Goal: Task Accomplishment & Management: Manage account settings

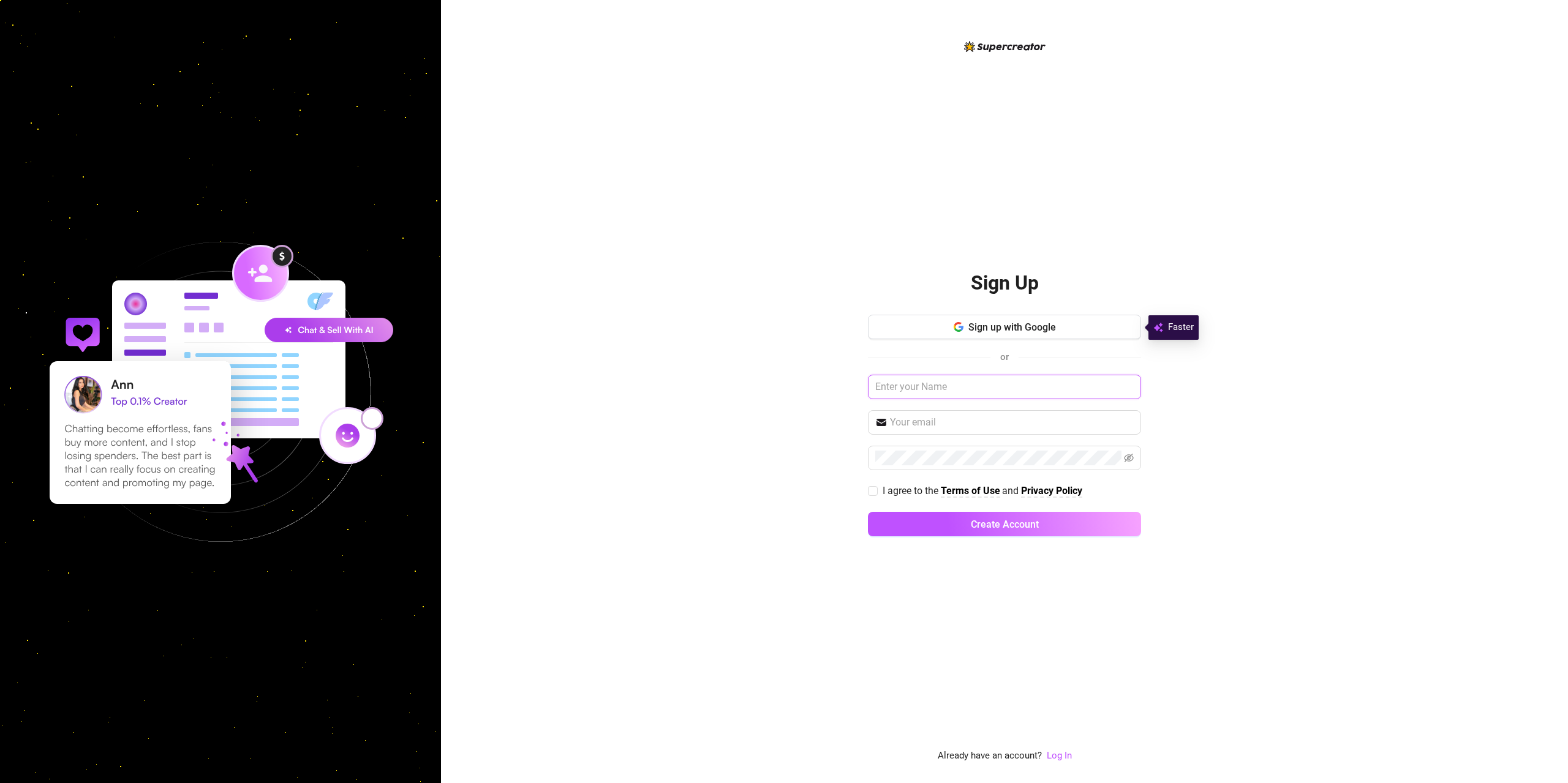
click at [938, 385] on input "text" at bounding box center [1004, 387] width 274 height 24
click at [921, 428] on input "text" at bounding box center [1012, 422] width 244 height 15
type input "[EMAIL_ADDRESS][DOMAIN_NAME]"
click at [868, 512] on button "Create Account" at bounding box center [1004, 524] width 274 height 24
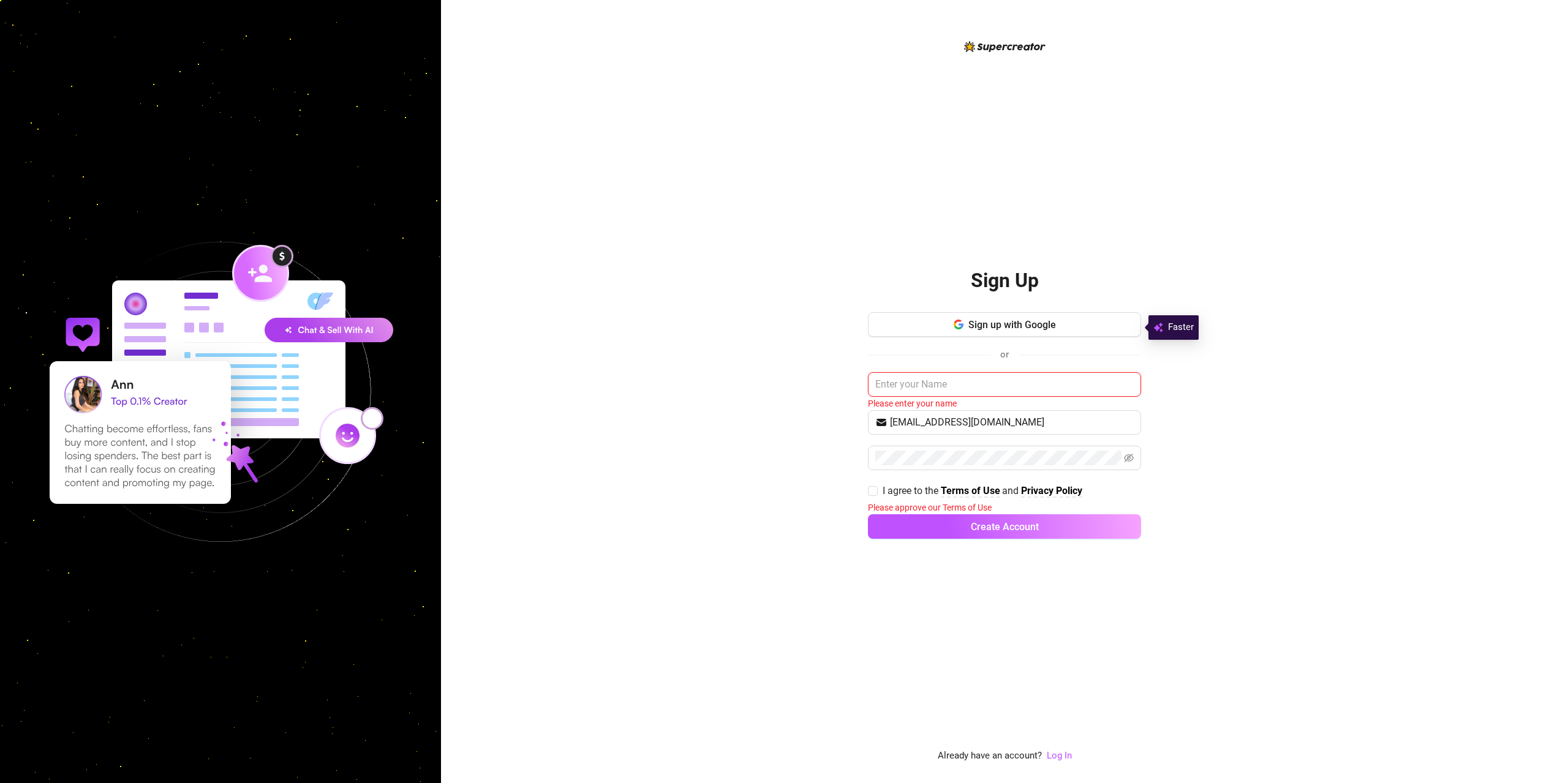
click at [906, 382] on input "text" at bounding box center [1004, 385] width 274 height 24
type input "Sassy"
click at [874, 496] on label "I agree to the Terms of Use and Privacy Policy" at bounding box center [977, 489] width 220 height 16
click at [874, 494] on input "I agree to the Terms of Use and Privacy Policy" at bounding box center [872, 489] width 9 height 9
checkbox input "true"
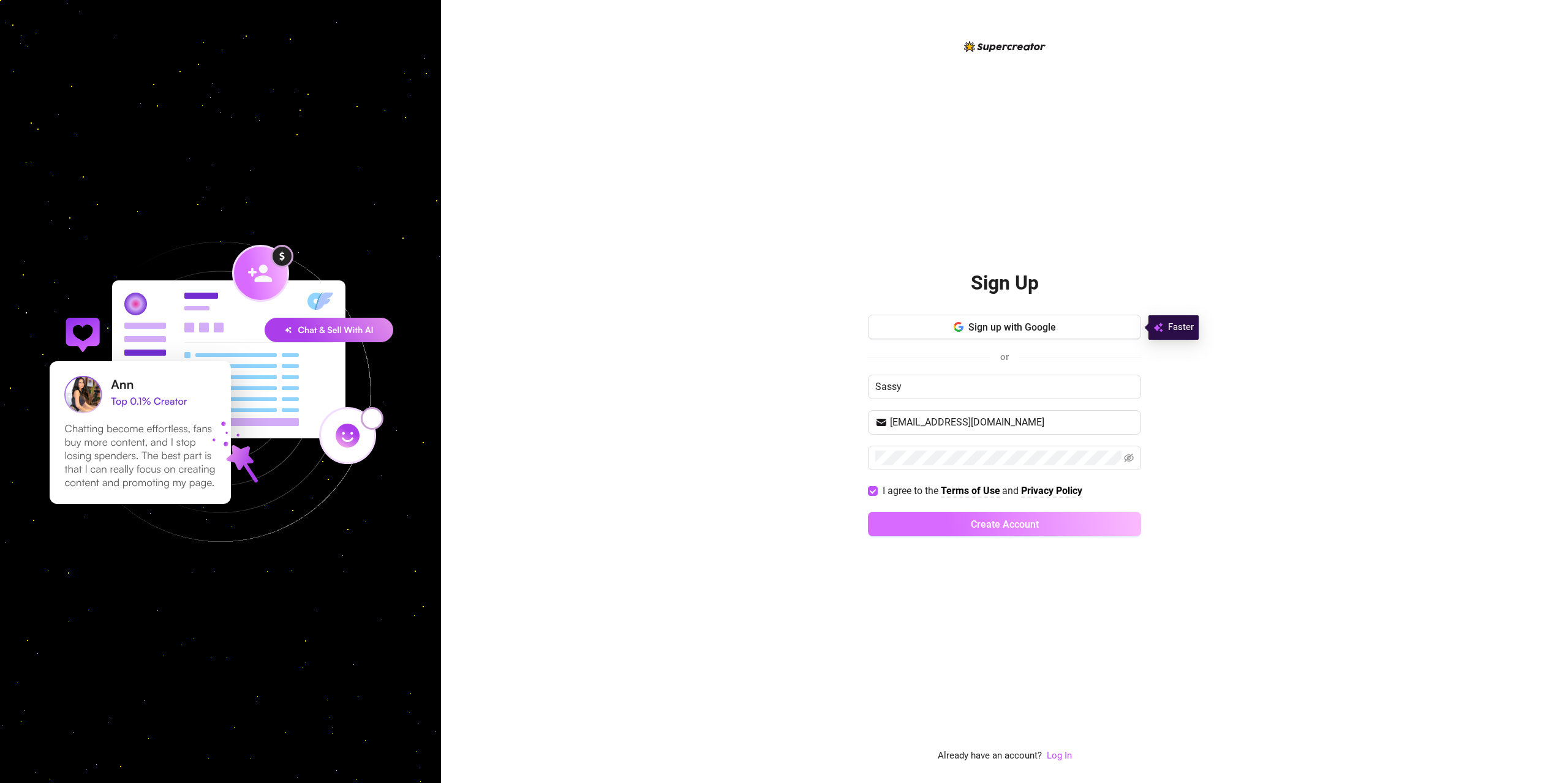
click at [911, 525] on button "Create Account" at bounding box center [1004, 524] width 274 height 24
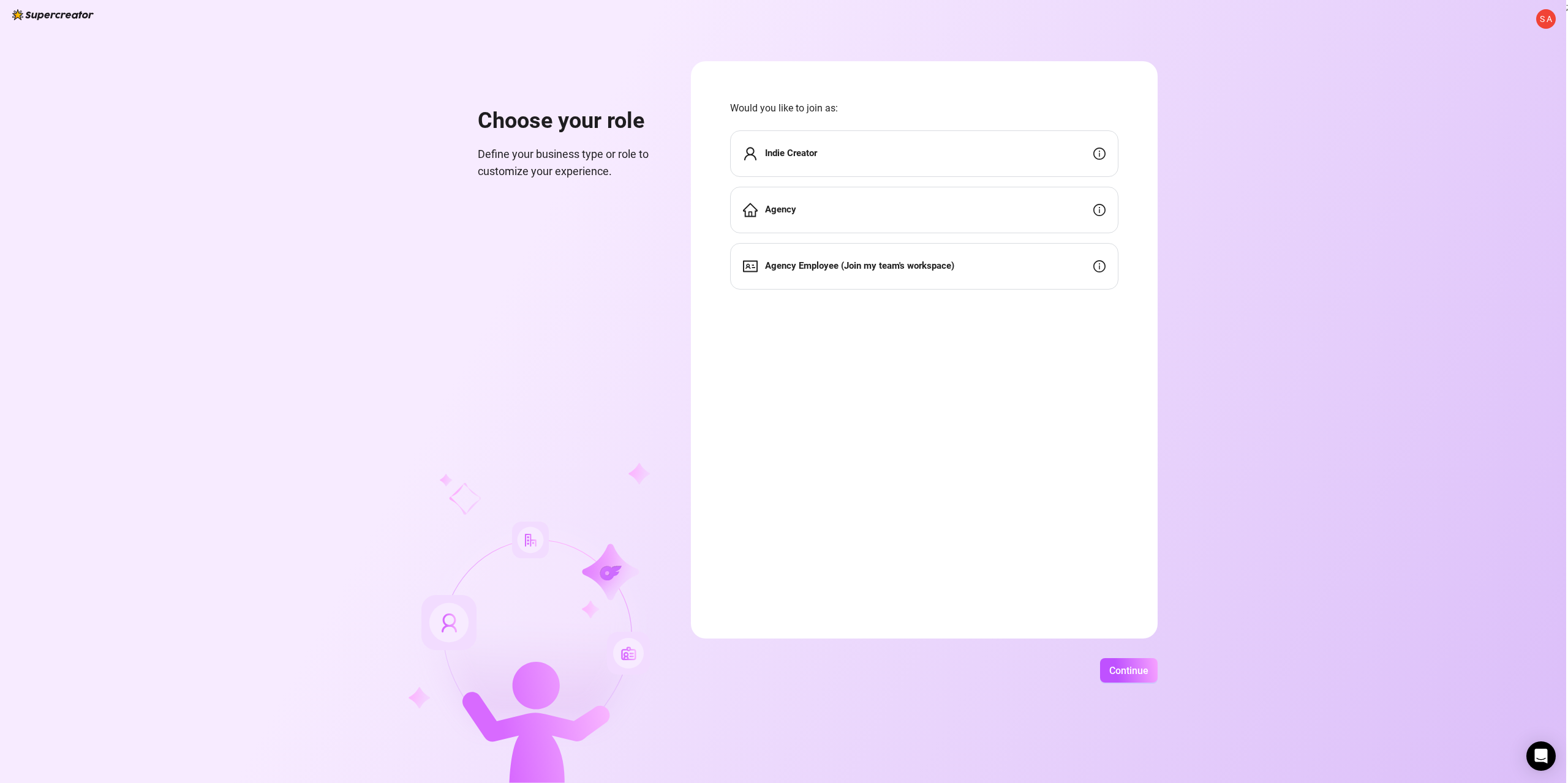
click at [917, 146] on div "Indie Creator" at bounding box center [924, 153] width 389 height 46
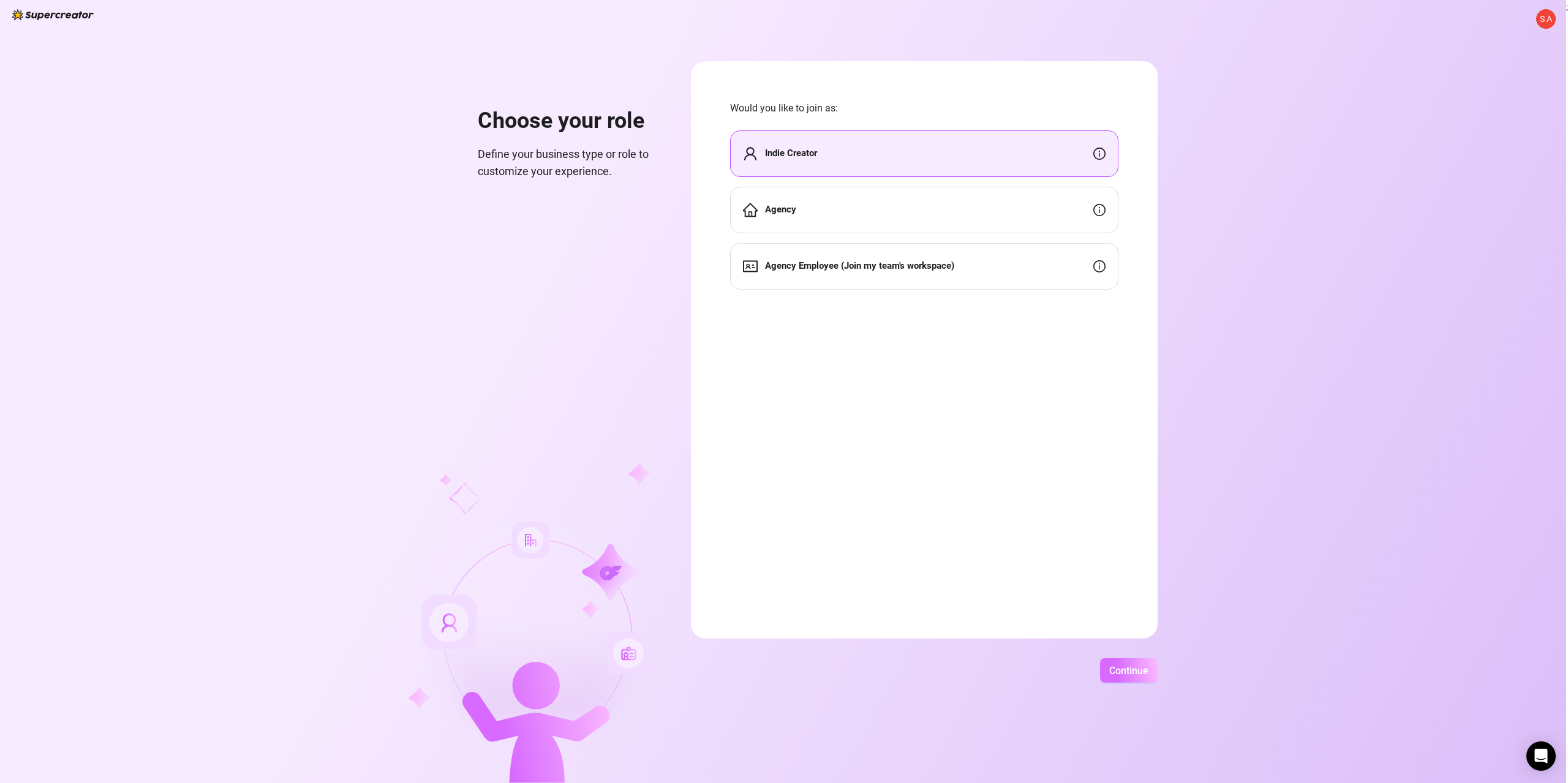
click at [1129, 672] on span "Continue" at bounding box center [1128, 671] width 39 height 11
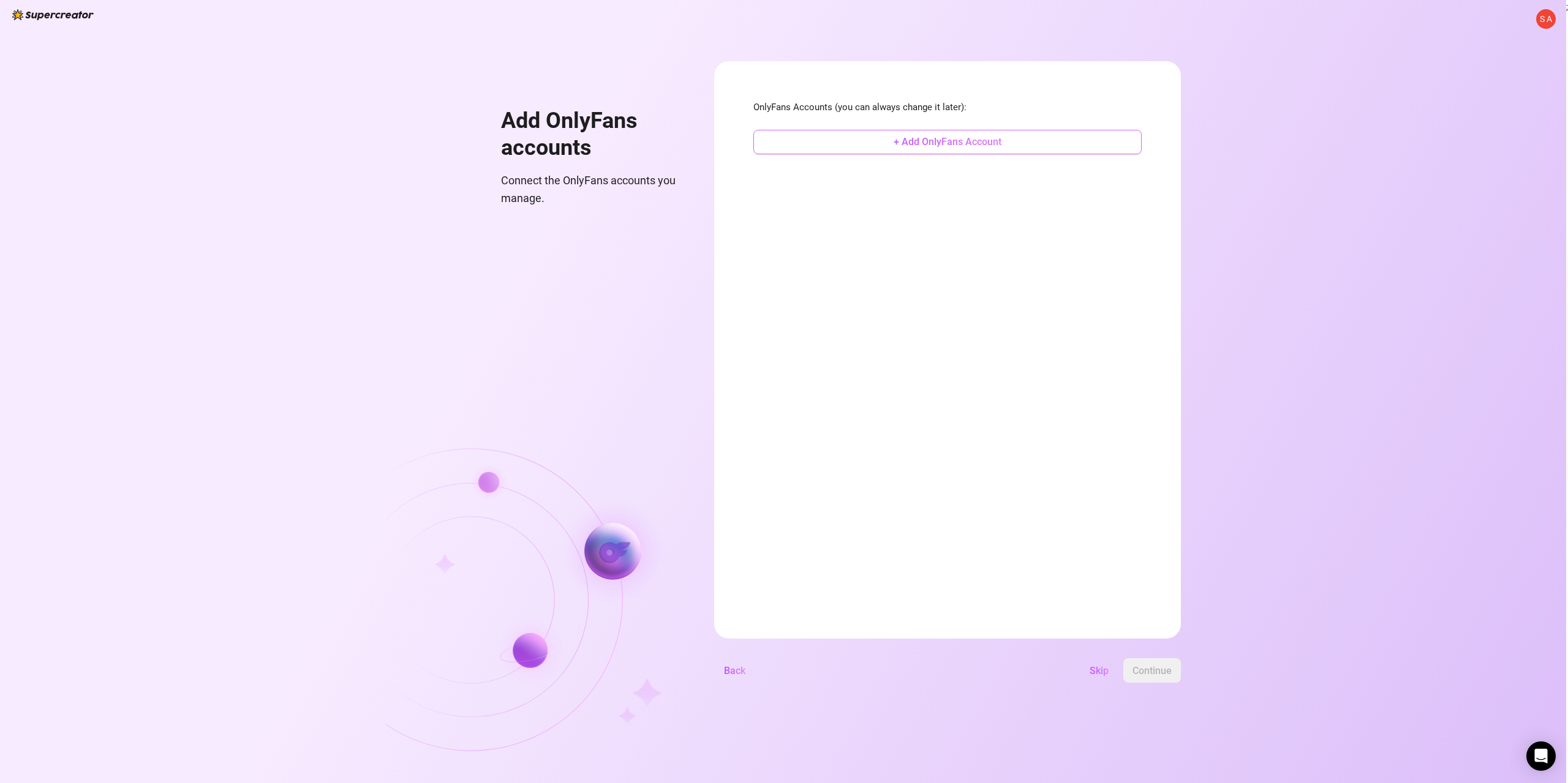
click at [950, 146] on span "+ Add OnlyFans Account" at bounding box center [948, 141] width 108 height 11
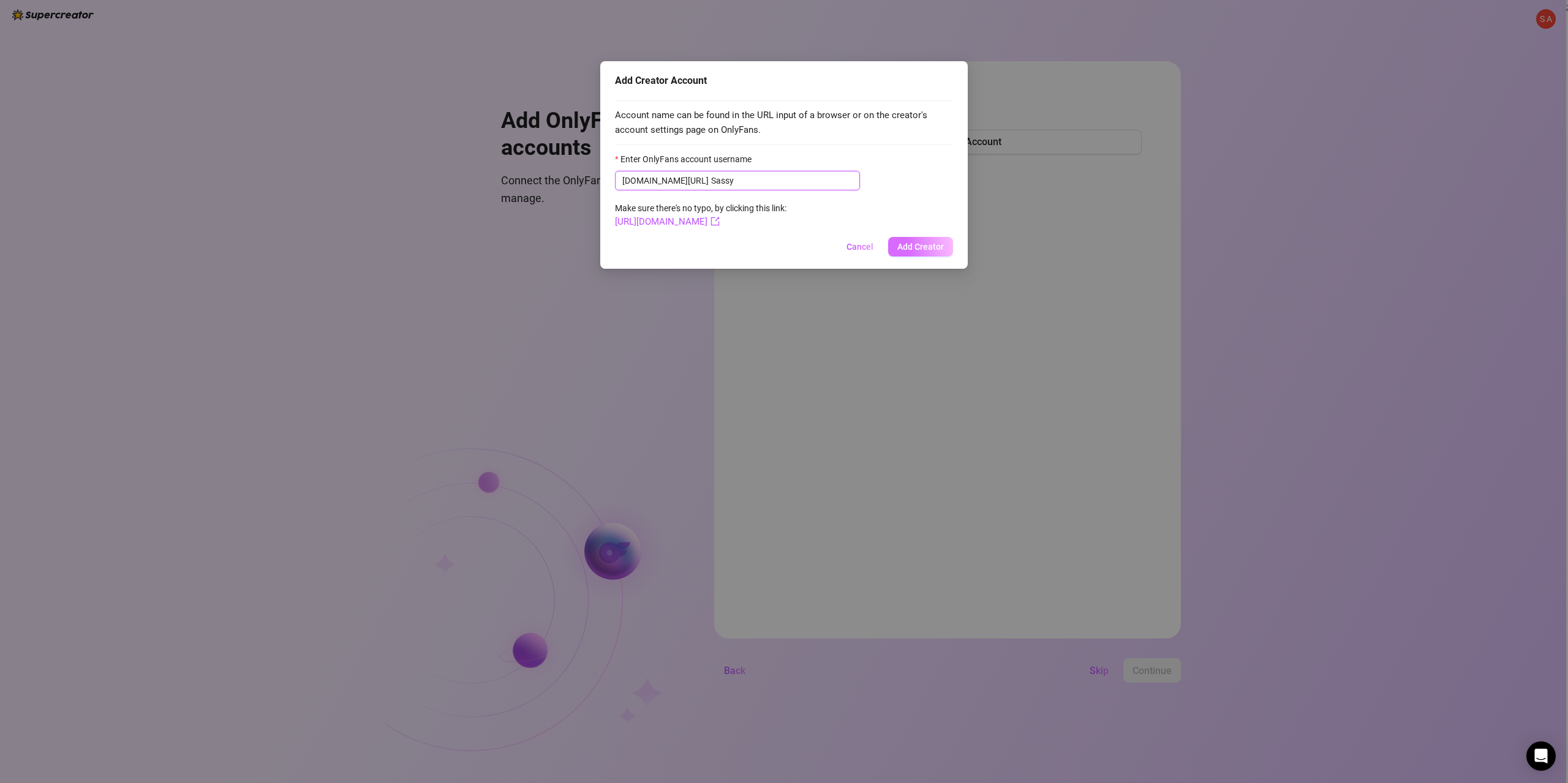
type input "Sassy"
click at [930, 248] on span "Add Creator" at bounding box center [920, 246] width 46 height 10
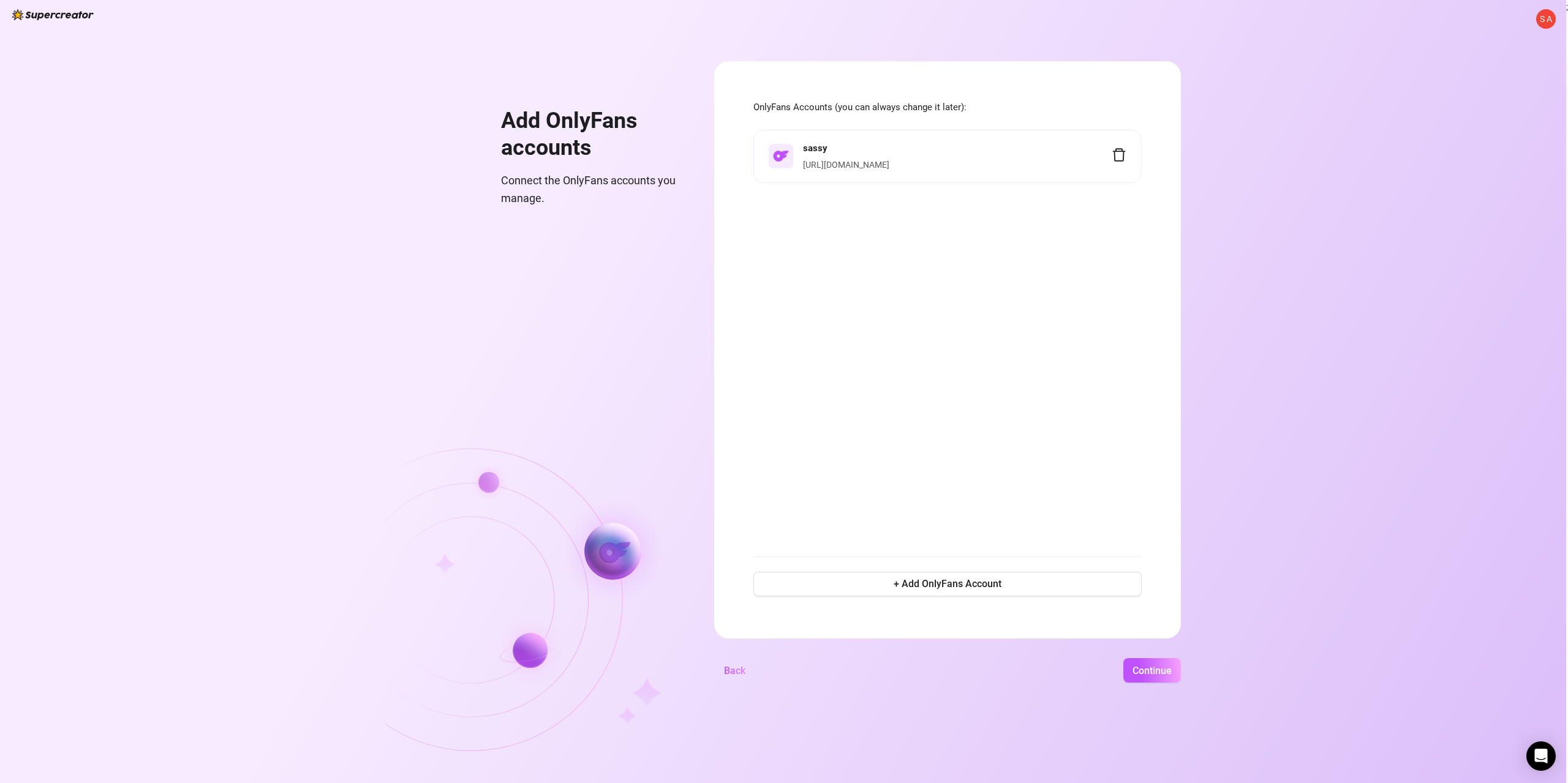
click at [889, 160] on link "https://onlyfans.com/sassy" at bounding box center [846, 165] width 86 height 10
click at [1147, 677] on button "Continue" at bounding box center [1152, 671] width 57 height 24
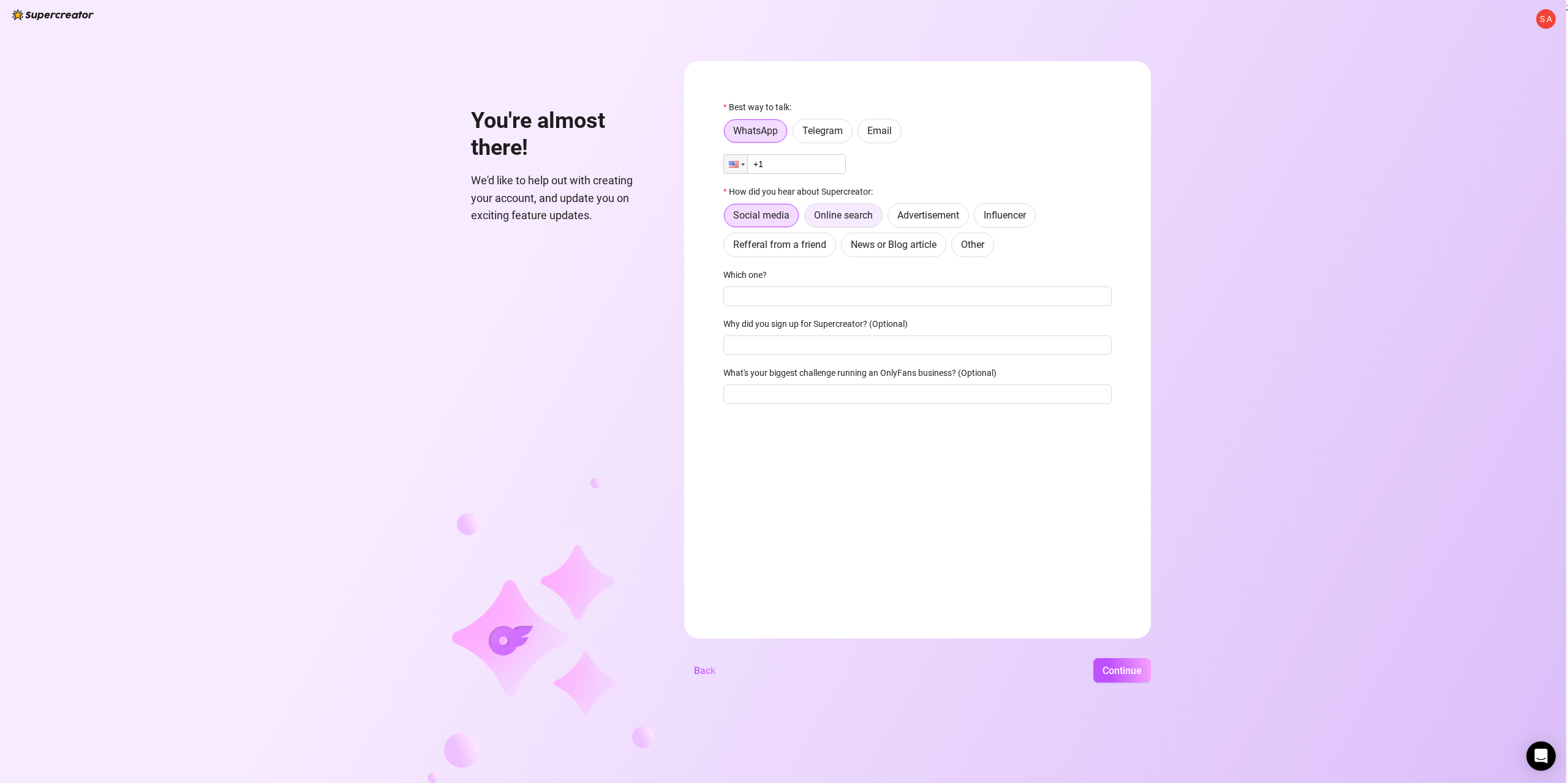
click at [857, 216] on span "Online search" at bounding box center [843, 214] width 59 height 11
click at [808, 219] on input "Online search" at bounding box center [808, 219] width 0 height 0
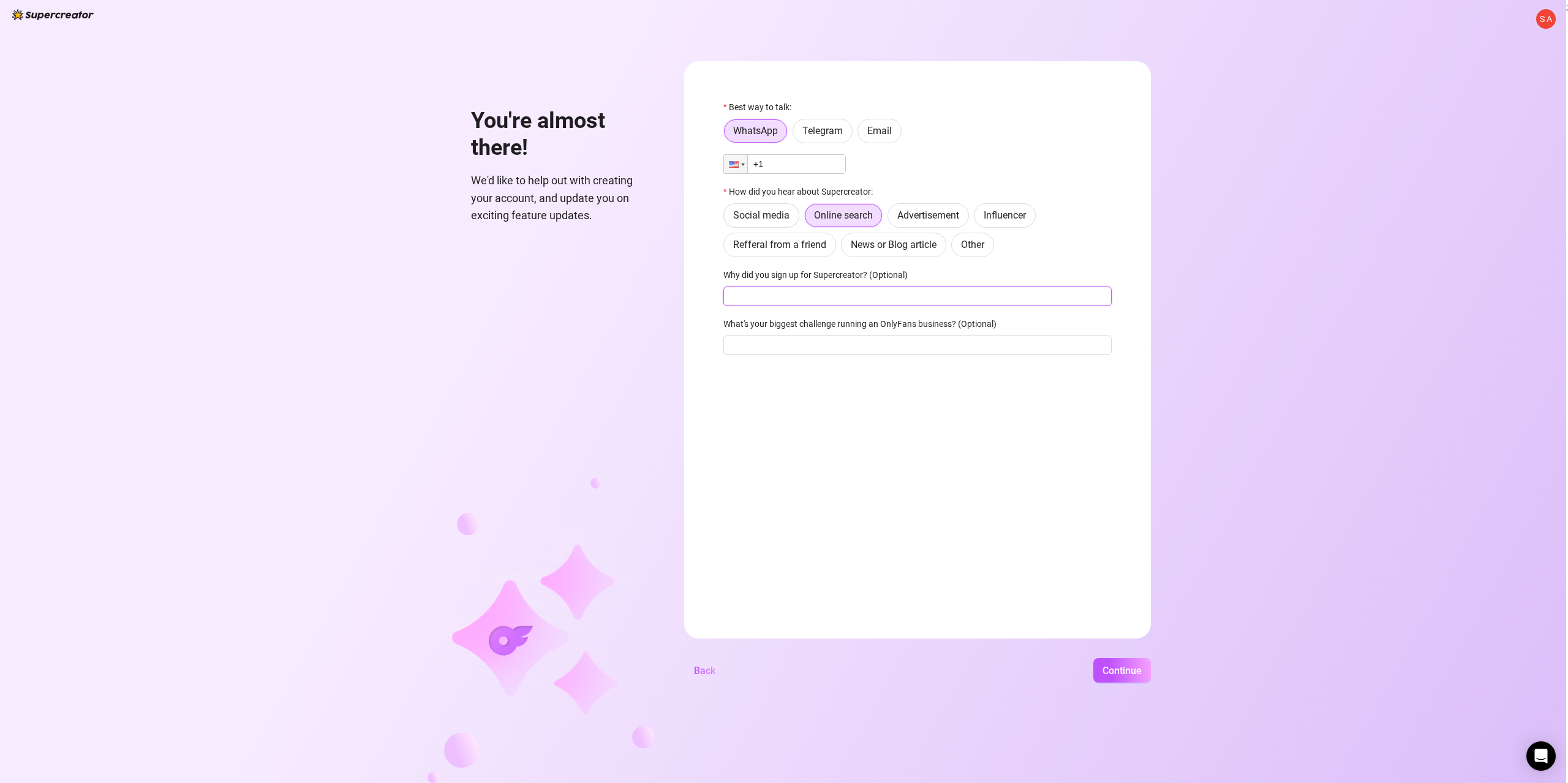
click at [759, 301] on input "Why did you sign up for Supercreator? (Optional)" at bounding box center [917, 296] width 389 height 20
type input "more exposure"
click at [754, 343] on input "What's your biggest challenge running an OnlyFans business? (Optional)" at bounding box center [917, 345] width 389 height 20
type input "u"
type input "finding interested people"
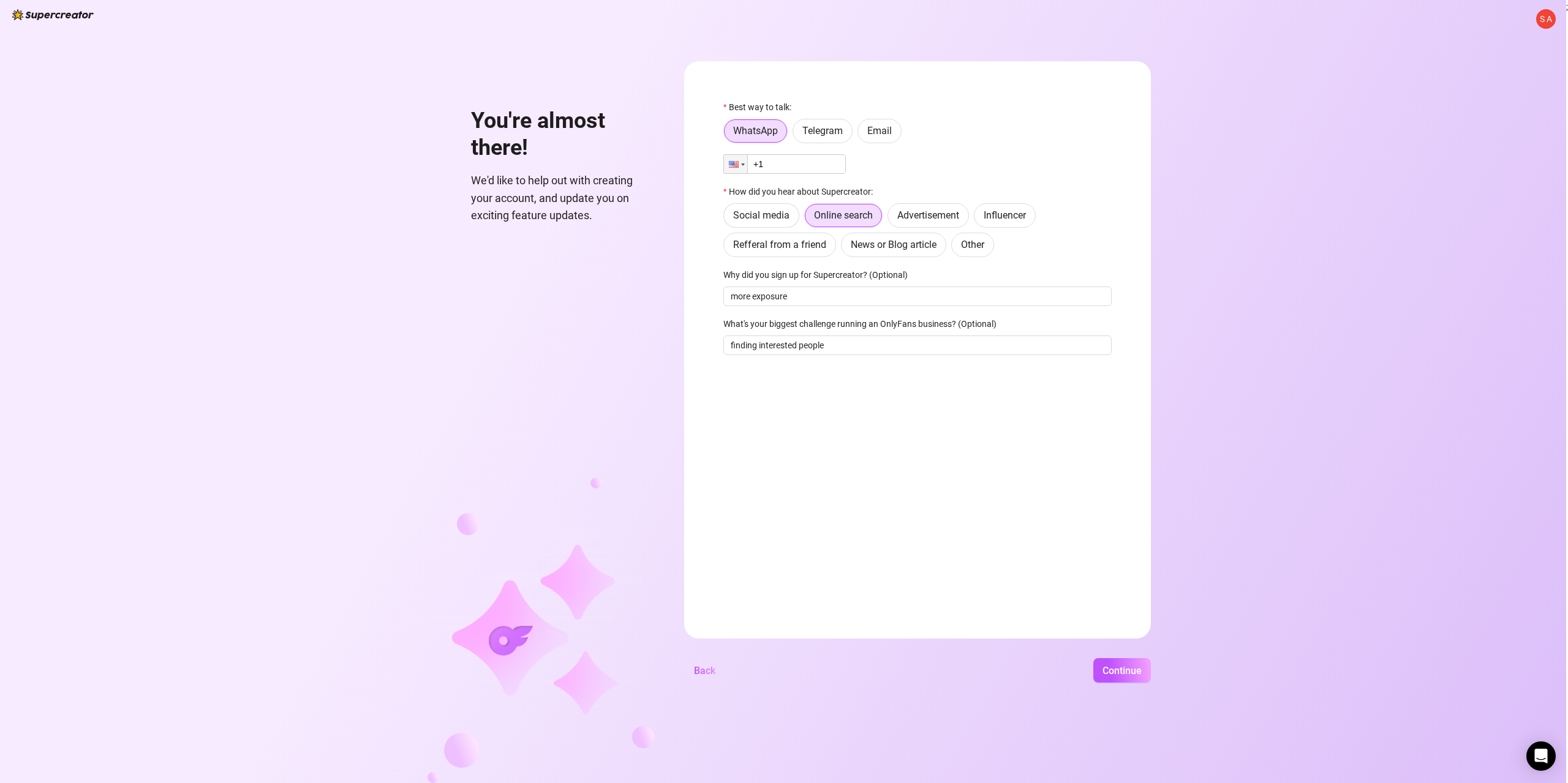
click at [791, 166] on input "+1" at bounding box center [784, 164] width 123 height 20
click at [740, 164] on div at bounding box center [735, 164] width 24 height 18
click at [771, 192] on span "Canada" at bounding box center [787, 190] width 88 height 11
click at [774, 166] on input "+1" at bounding box center [784, 164] width 123 height 20
type input "+1 (506) 440-5433"
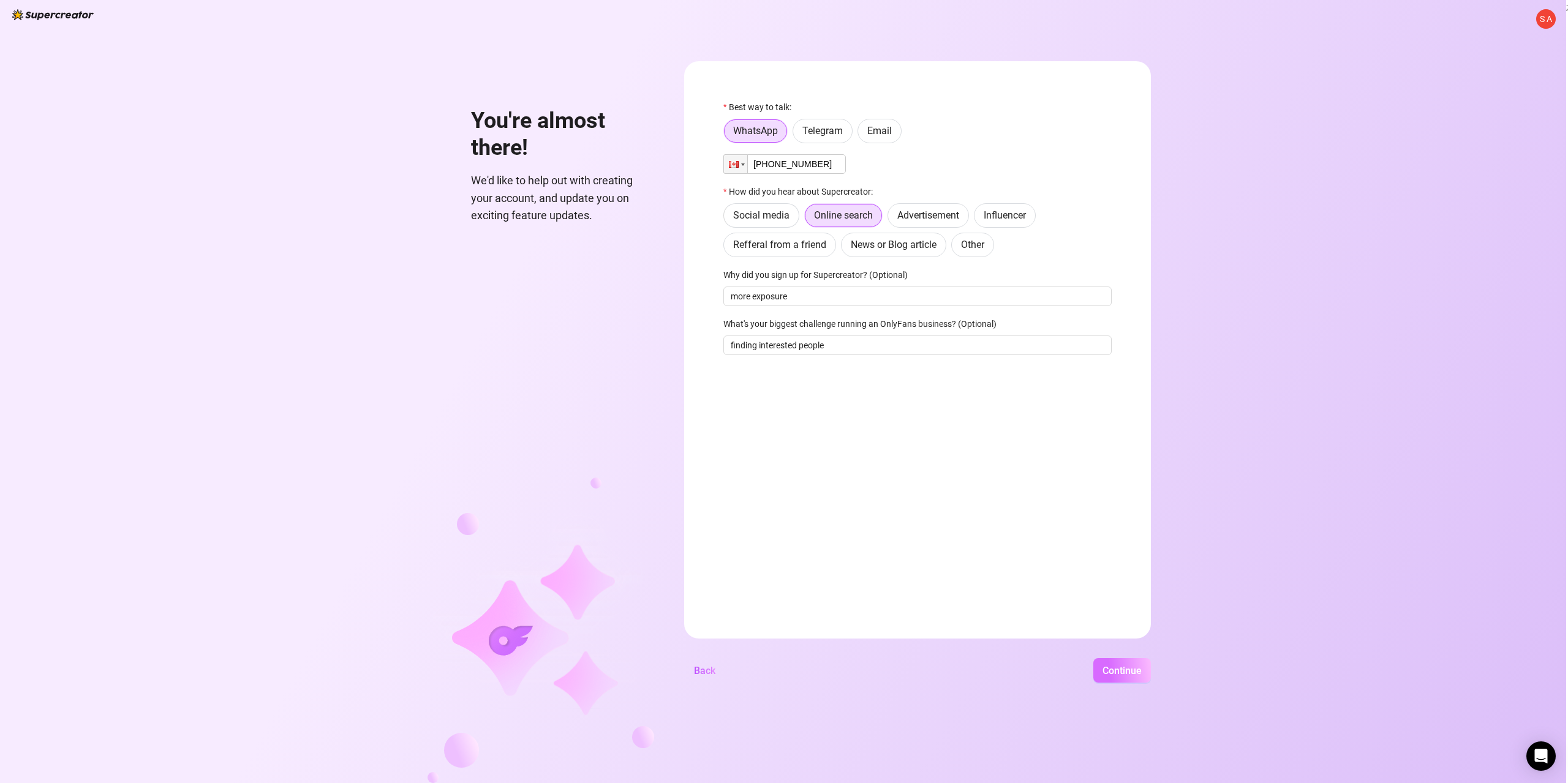
click at [1124, 665] on span "Continue" at bounding box center [1122, 671] width 39 height 11
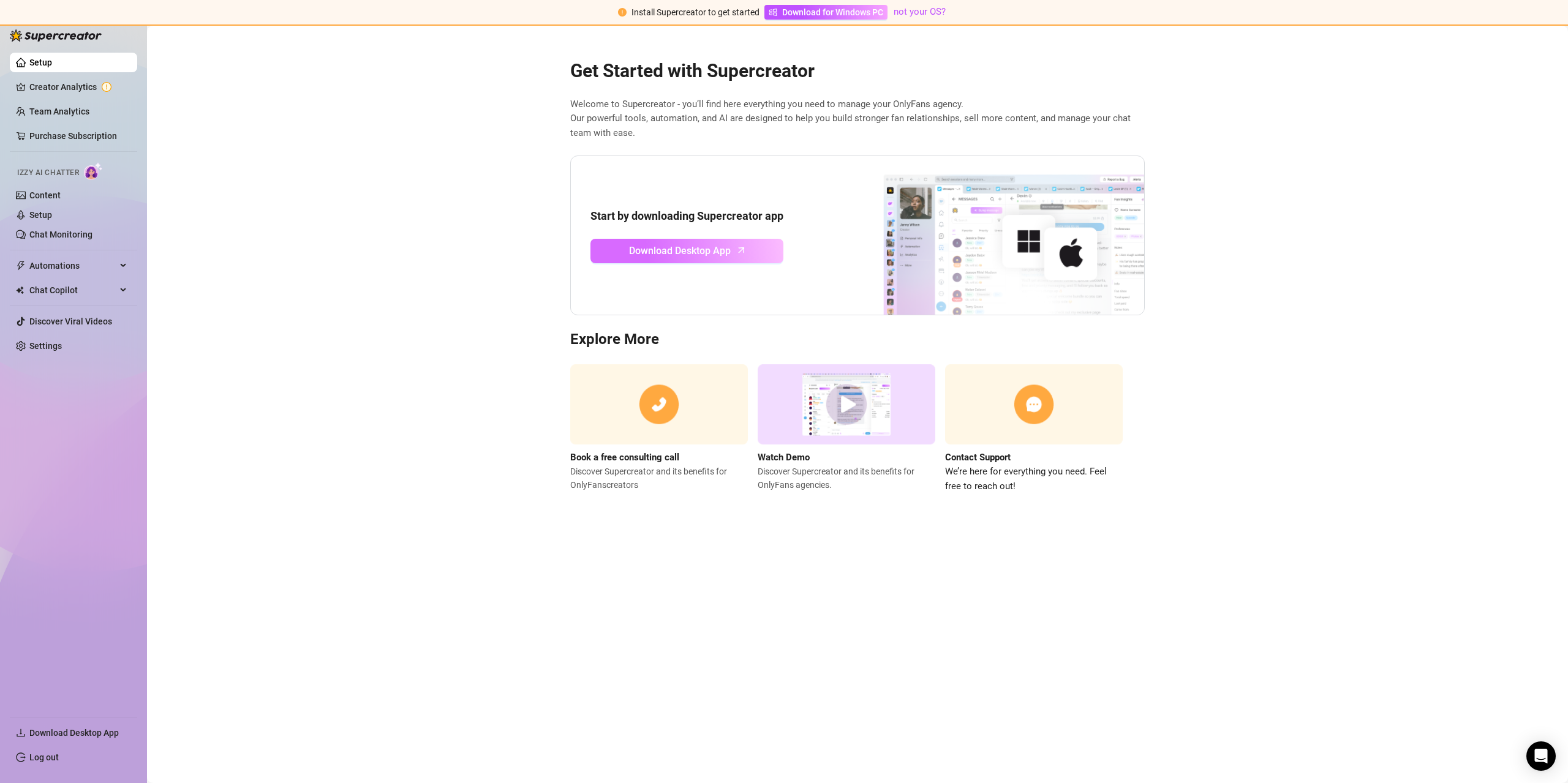
click at [688, 248] on span "Download Desktop App" at bounding box center [679, 251] width 102 height 16
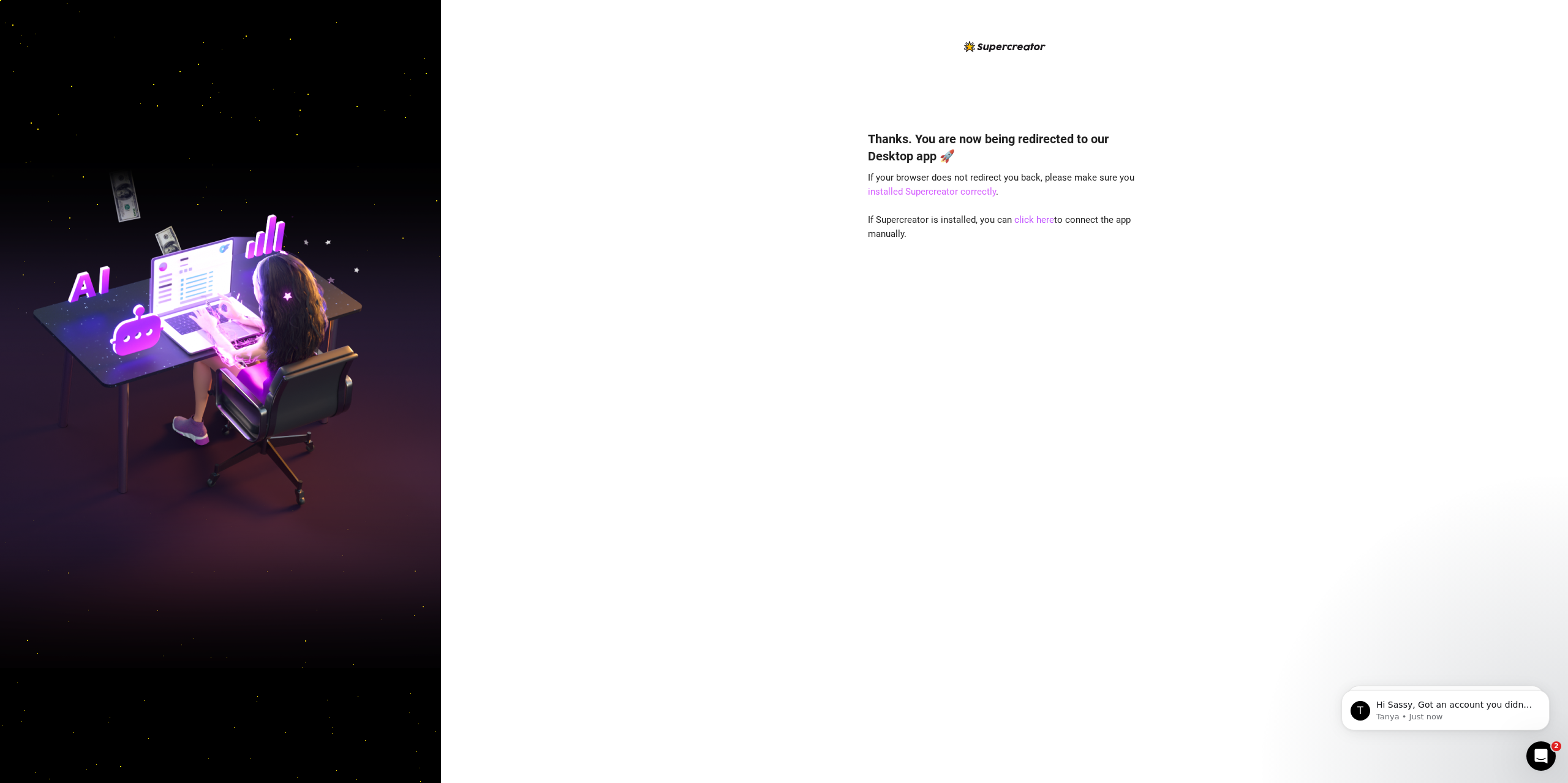
click at [948, 193] on link "installed Supercreator correctly" at bounding box center [931, 192] width 128 height 11
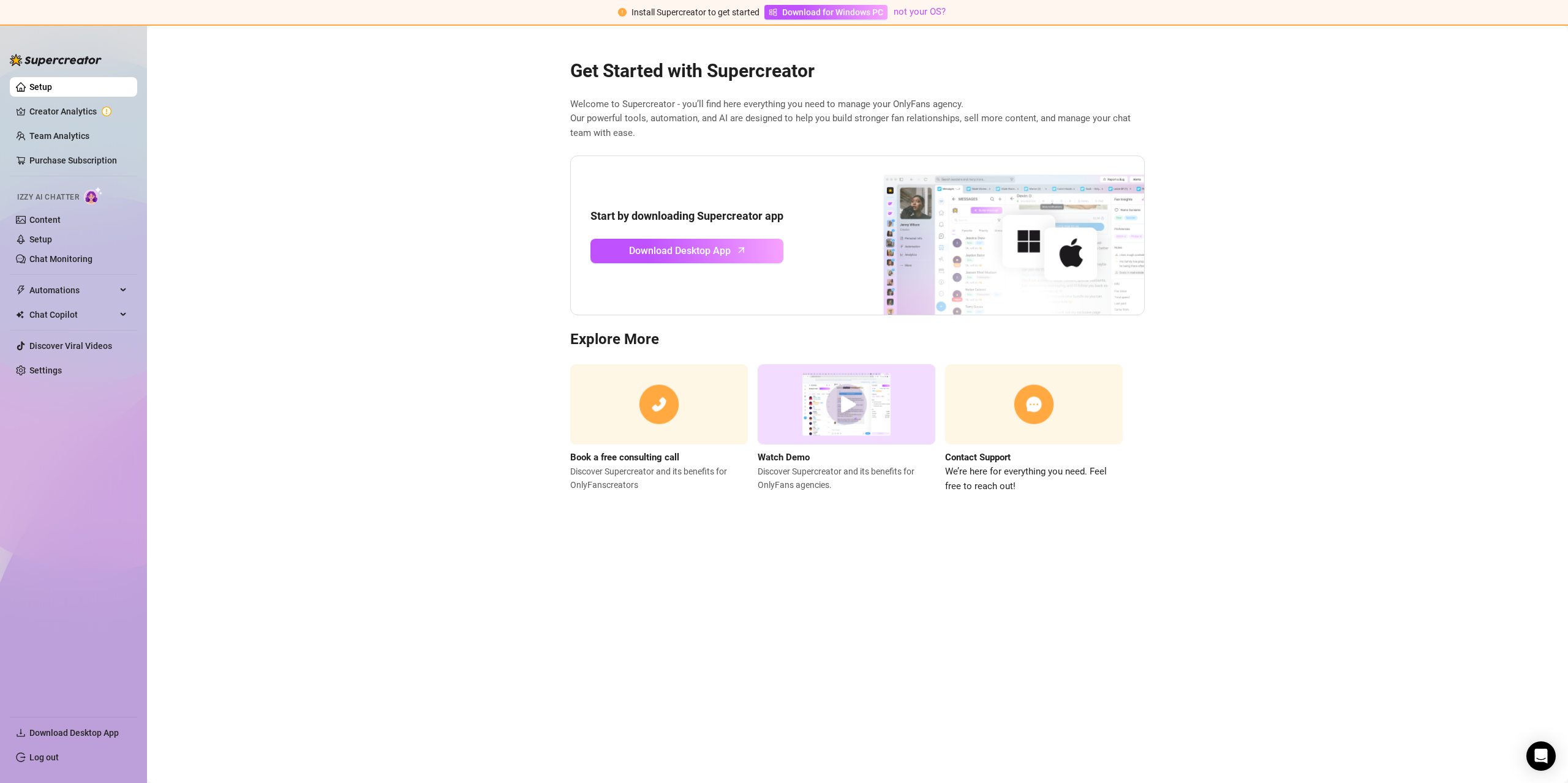
click at [52, 89] on link "Setup" at bounding box center [41, 86] width 23 height 10
click at [63, 295] on span "Automations" at bounding box center [73, 290] width 87 height 20
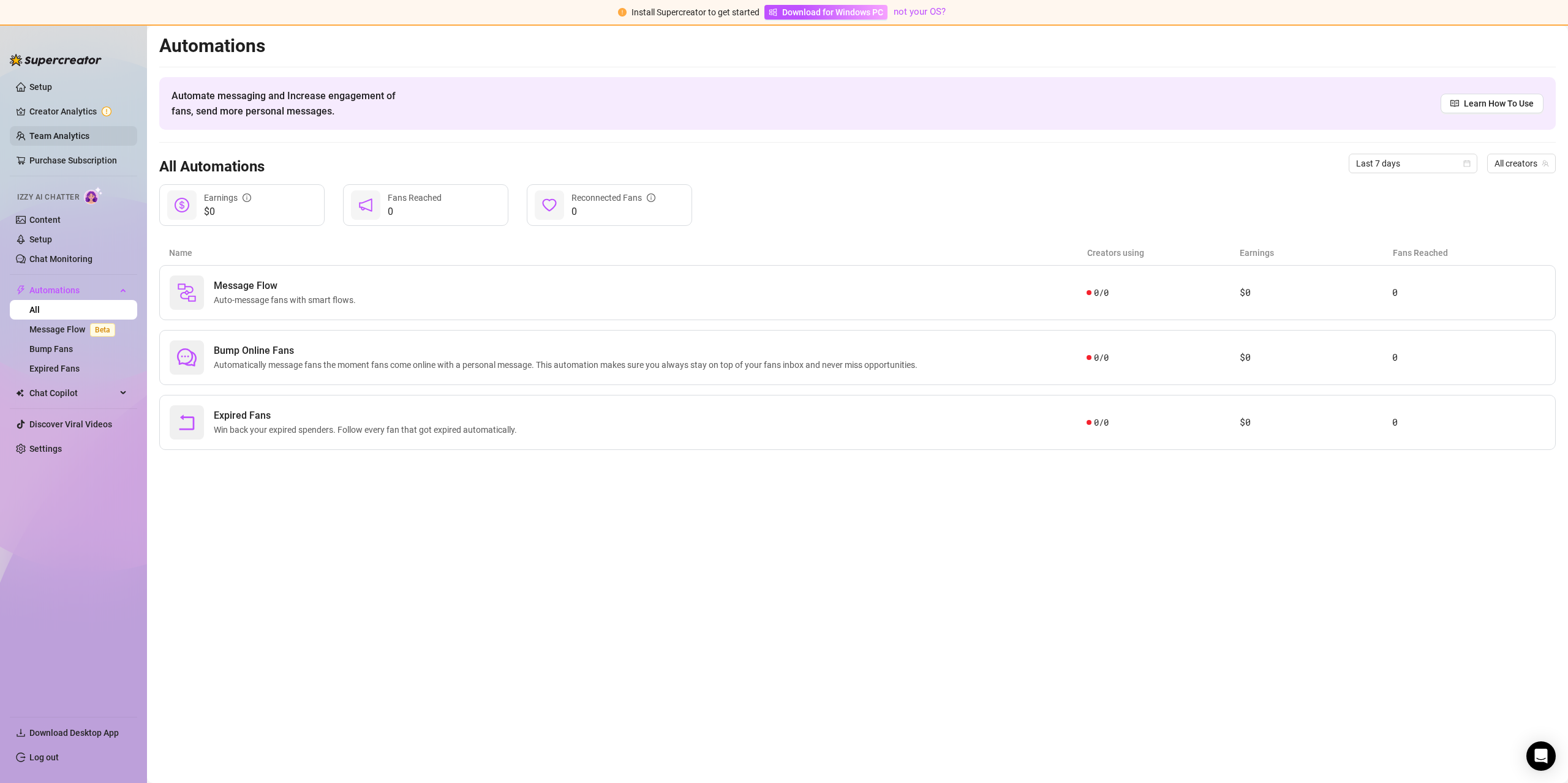
click at [83, 134] on link "Team Analytics" at bounding box center [59, 135] width 60 height 10
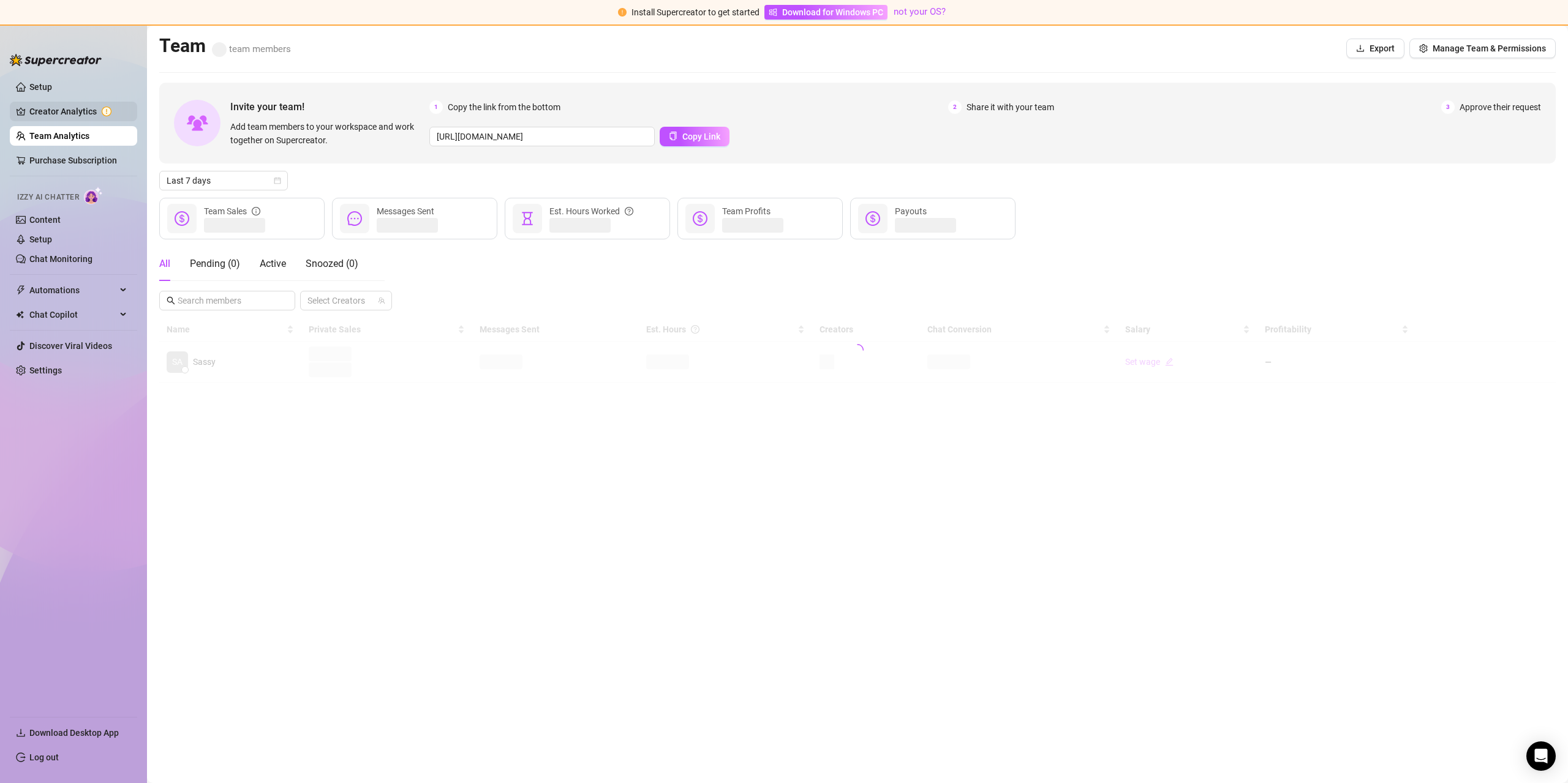
click at [78, 114] on link "Creator Analytics" at bounding box center [78, 111] width 98 height 20
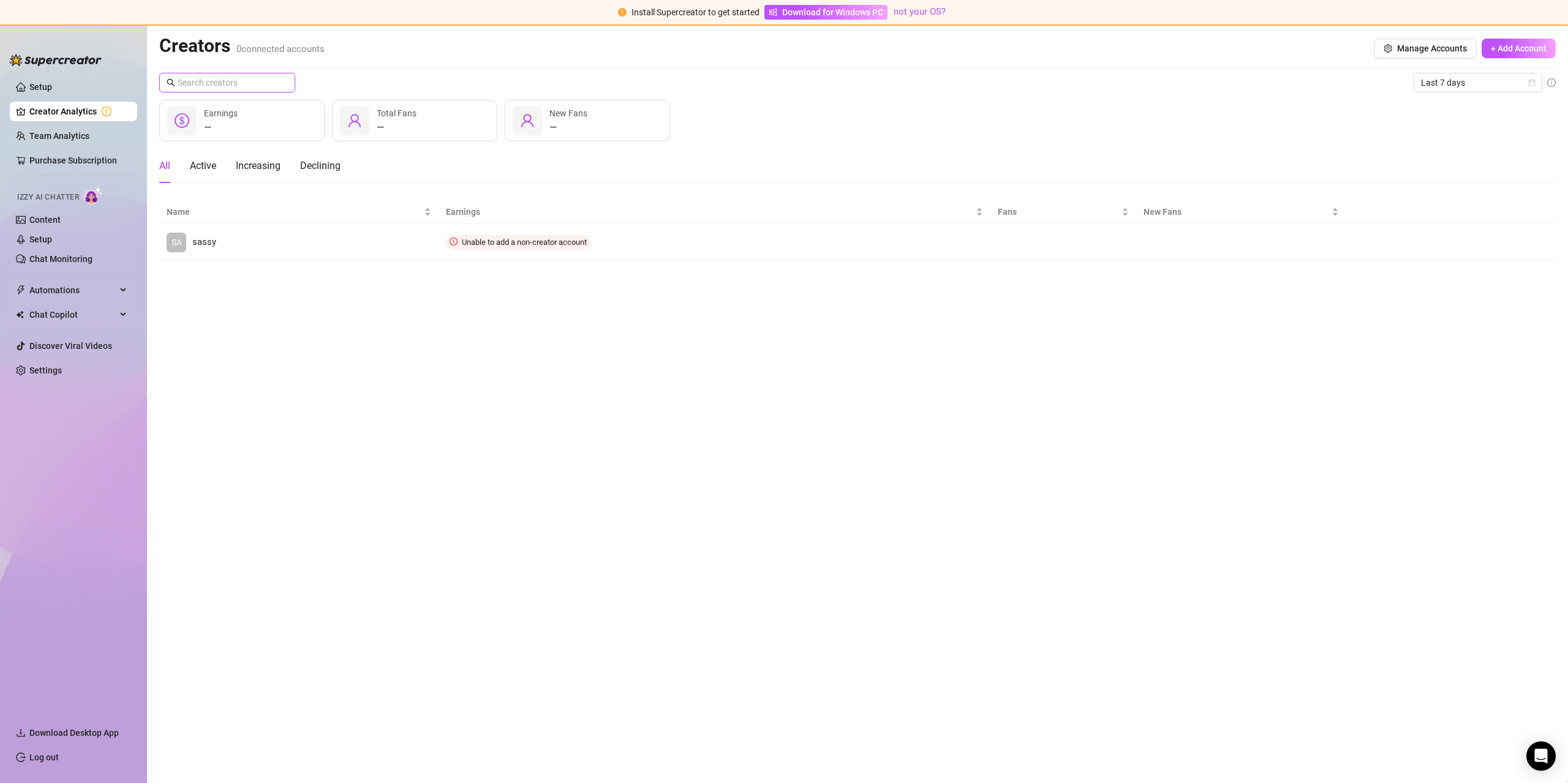
click at [215, 84] on input "text" at bounding box center [227, 82] width 100 height 13
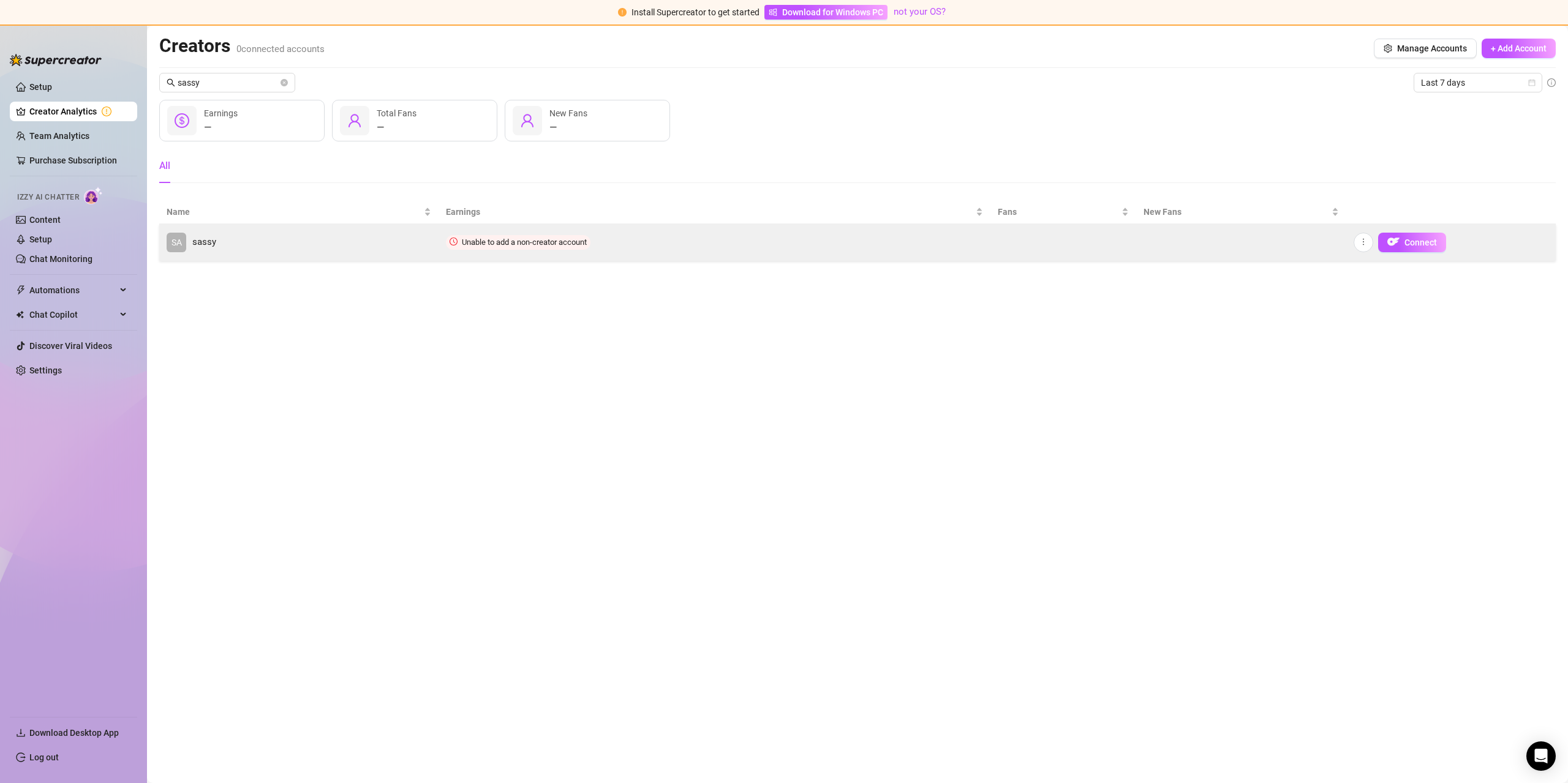
click at [230, 247] on link "SA sassy" at bounding box center [299, 242] width 265 height 20
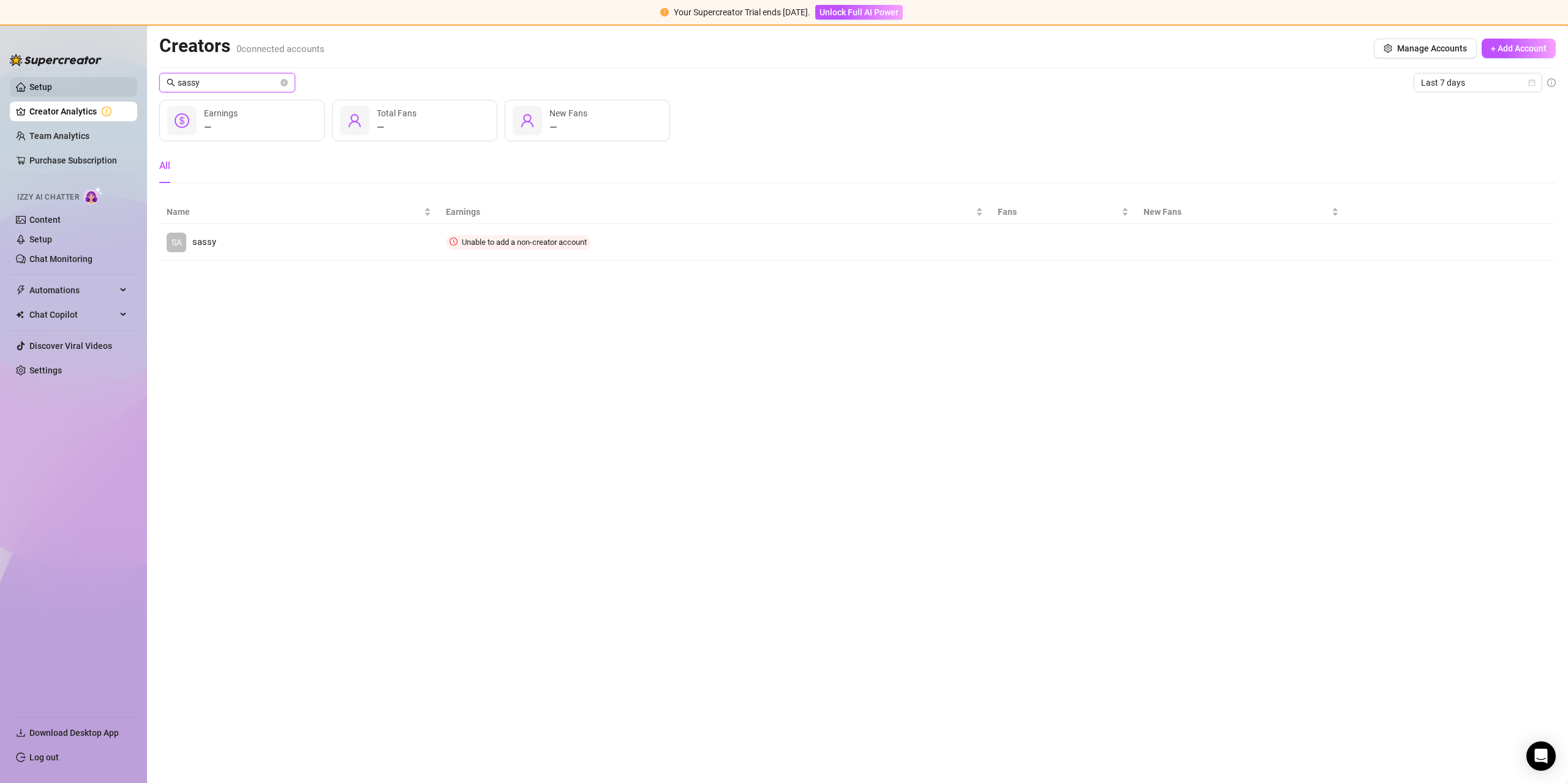
drag, startPoint x: 229, startPoint y: 76, endPoint x: 116, endPoint y: 78, distance: 113.0
click at [132, 81] on div "Setup Creator Analytics Team Analytics Purchase Subscription Izzy AI Chatter Co…" at bounding box center [784, 405] width 1568 height 758
type input "D"
type input "f"
type input "D"
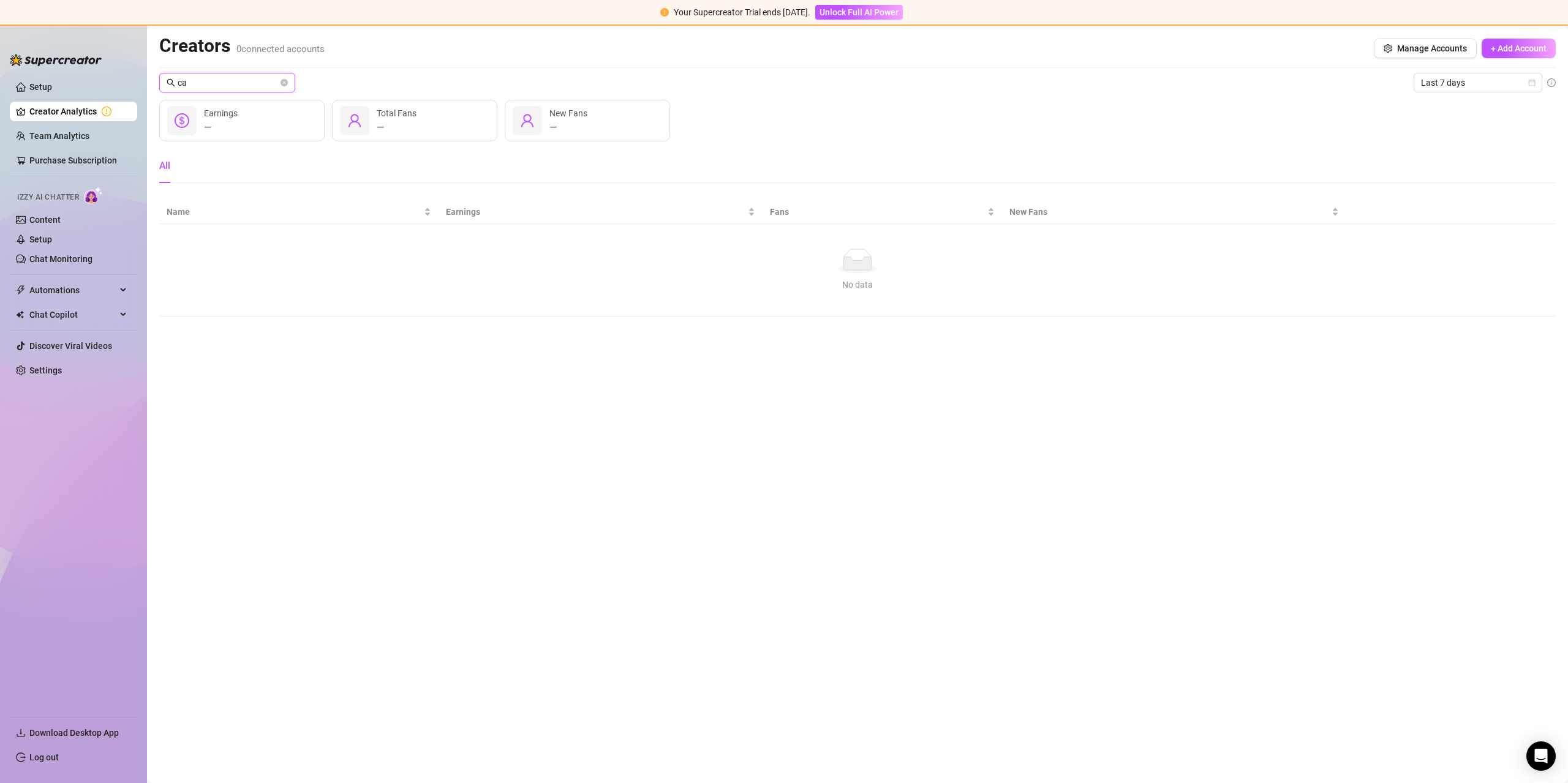
type input "c"
type input "[PERSON_NAME]"
click at [52, 85] on link "Setup" at bounding box center [41, 86] width 23 height 10
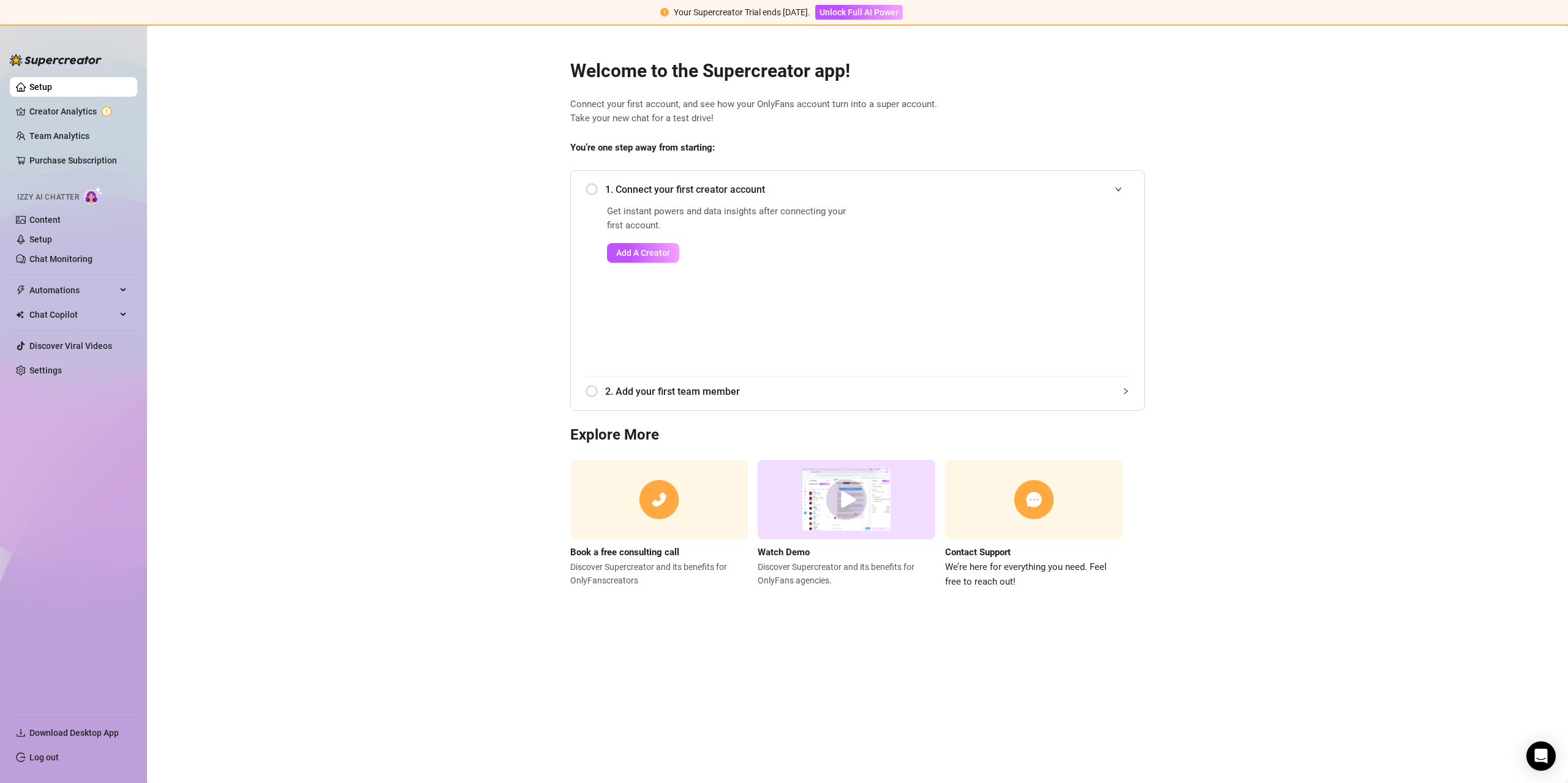
click at [593, 194] on div "1. Connect your first creator account" at bounding box center [857, 189] width 544 height 30
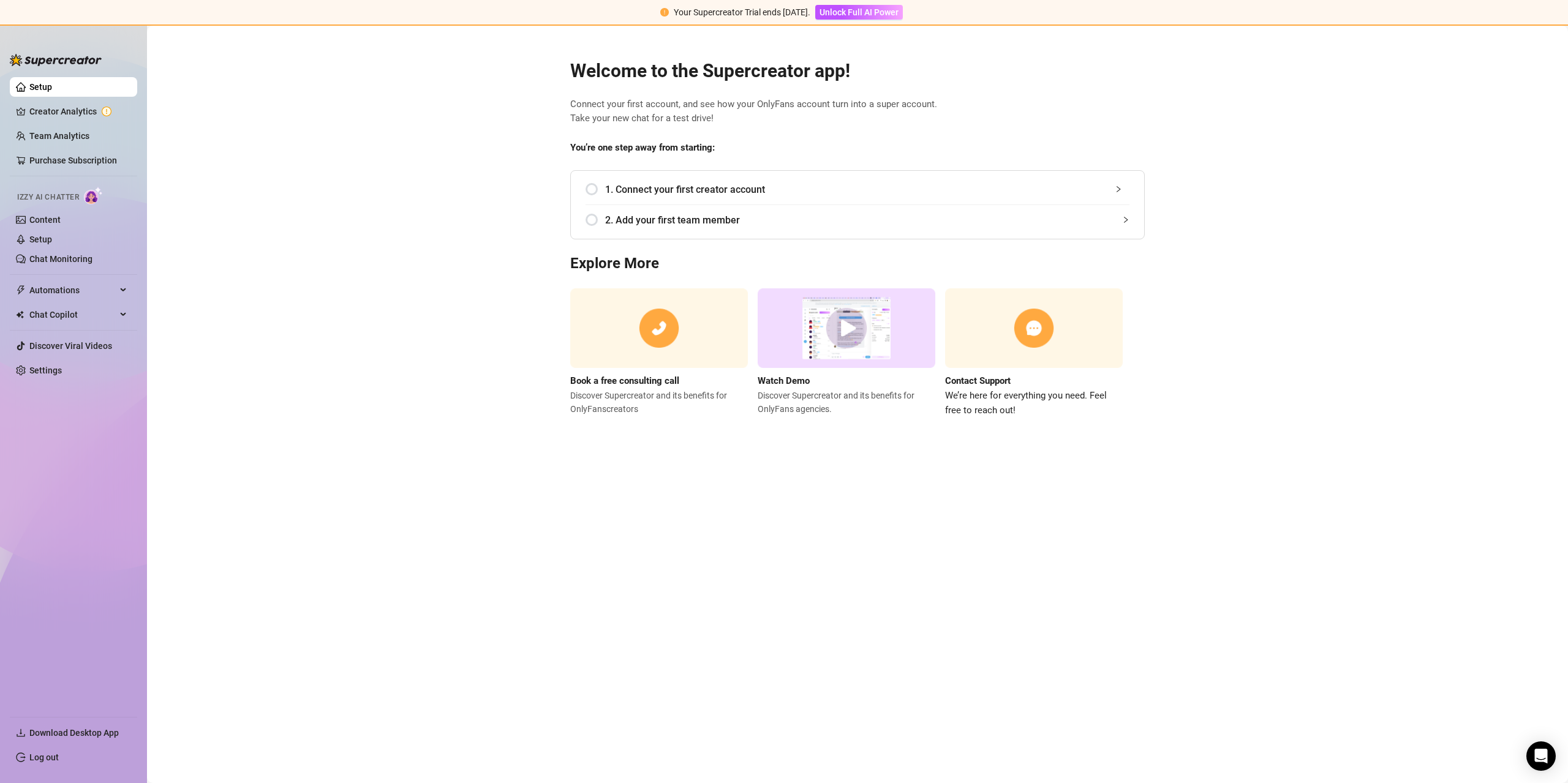
click at [591, 192] on div "1. Connect your first creator account" at bounding box center [857, 189] width 544 height 30
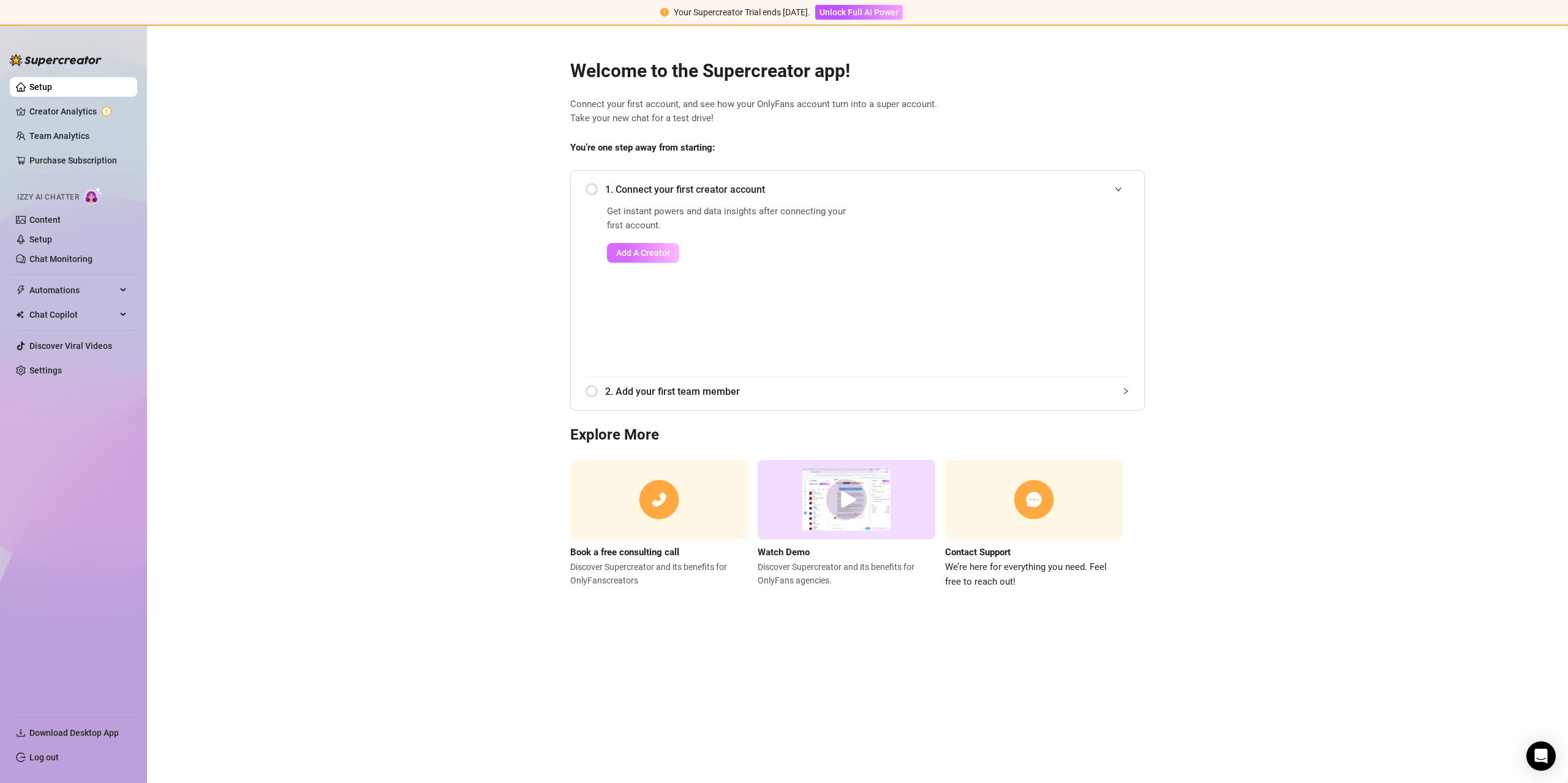
click at [648, 251] on span "Add A Creator" at bounding box center [643, 253] width 54 height 10
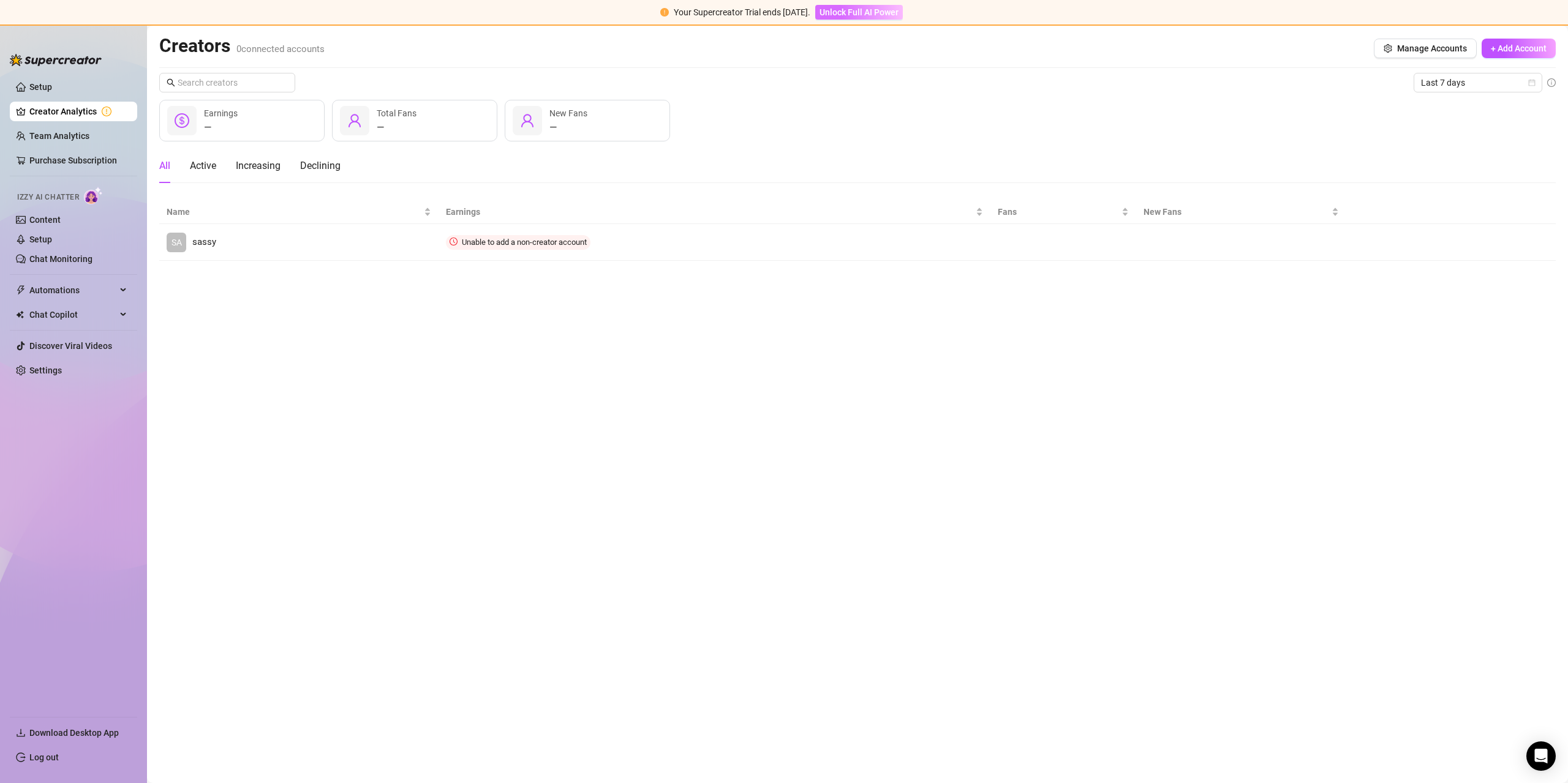
click at [878, 13] on span "Unlock Full AI Power" at bounding box center [859, 11] width 79 height 10
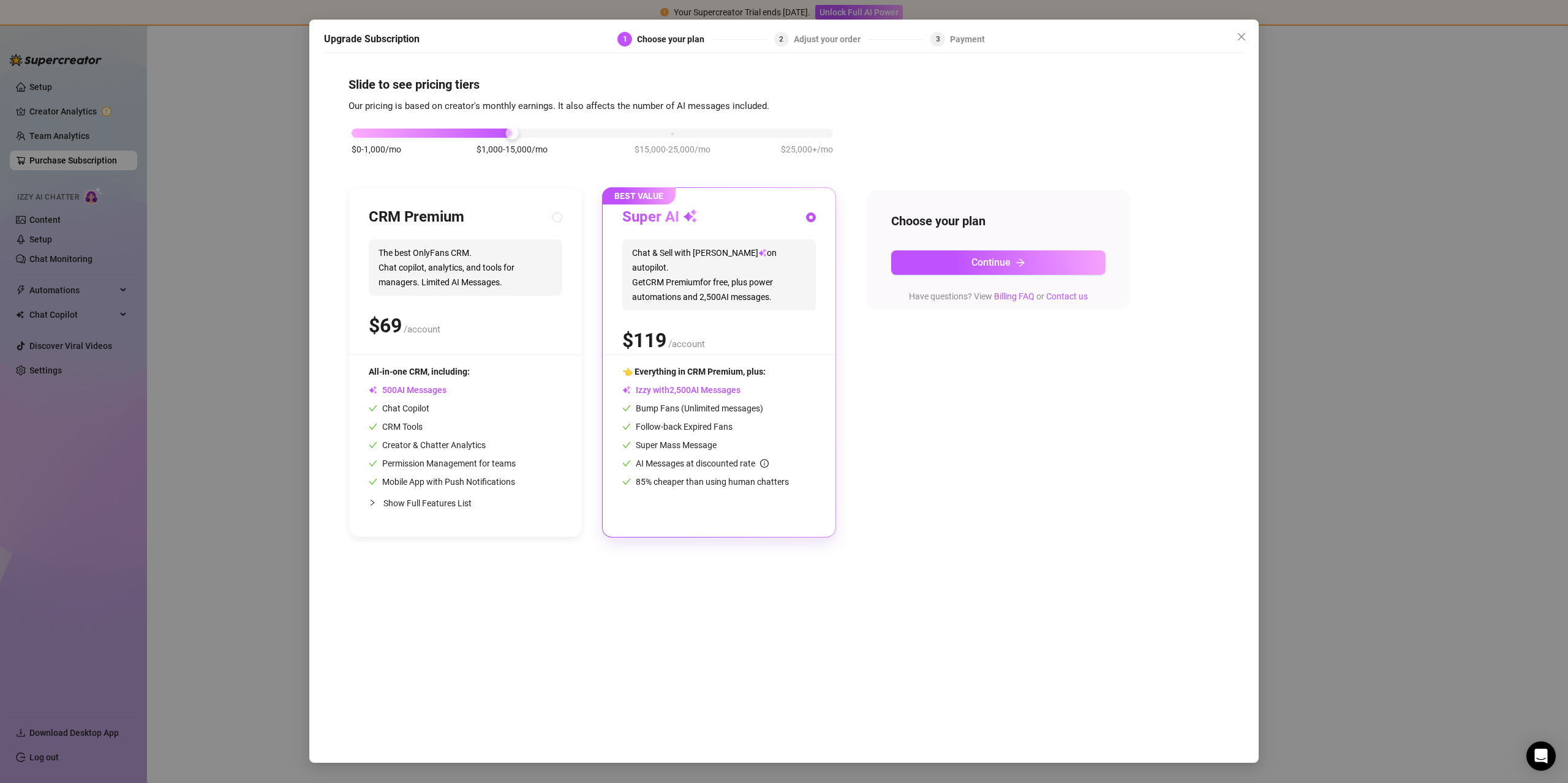
click at [656, 40] on div "Choose your plan" at bounding box center [674, 39] width 75 height 15
click at [1245, 36] on icon "close" at bounding box center [1241, 37] width 10 height 10
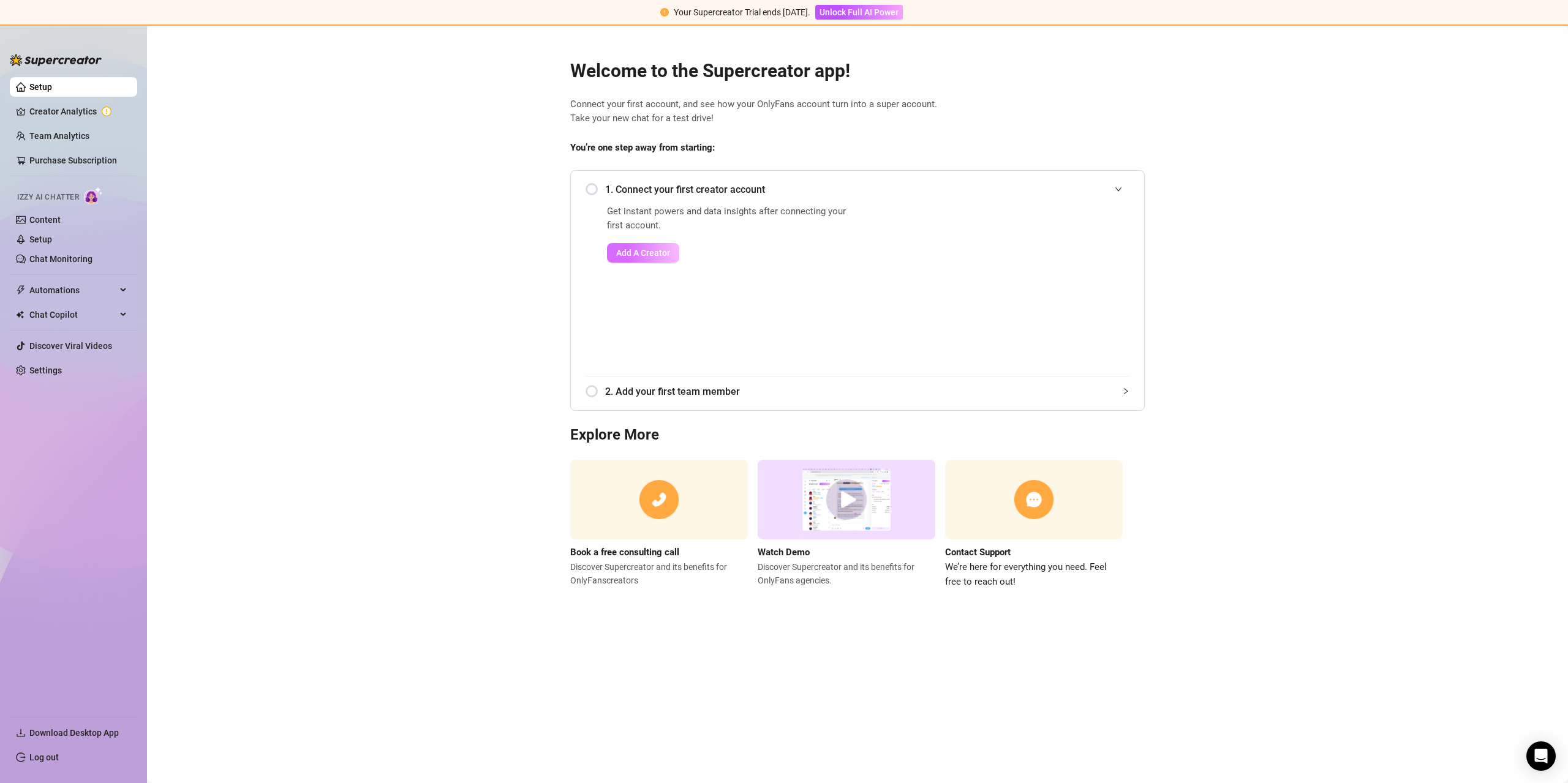
click at [643, 249] on span "Add A Creator" at bounding box center [643, 253] width 54 height 10
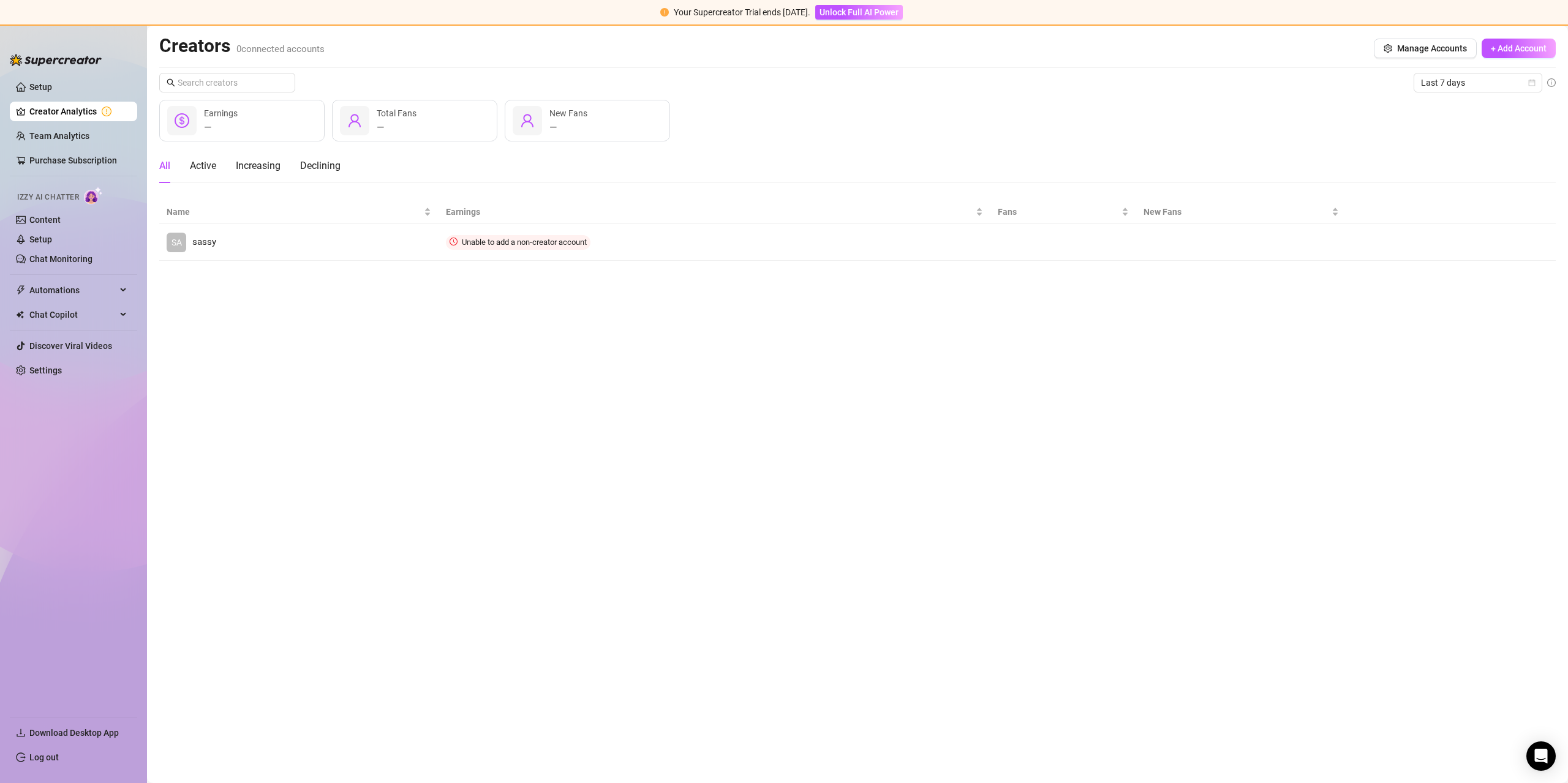
click at [397, 119] on div "Total Fans" at bounding box center [396, 112] width 40 height 13
click at [1461, 51] on span "Manage Accounts" at bounding box center [1432, 48] width 70 height 10
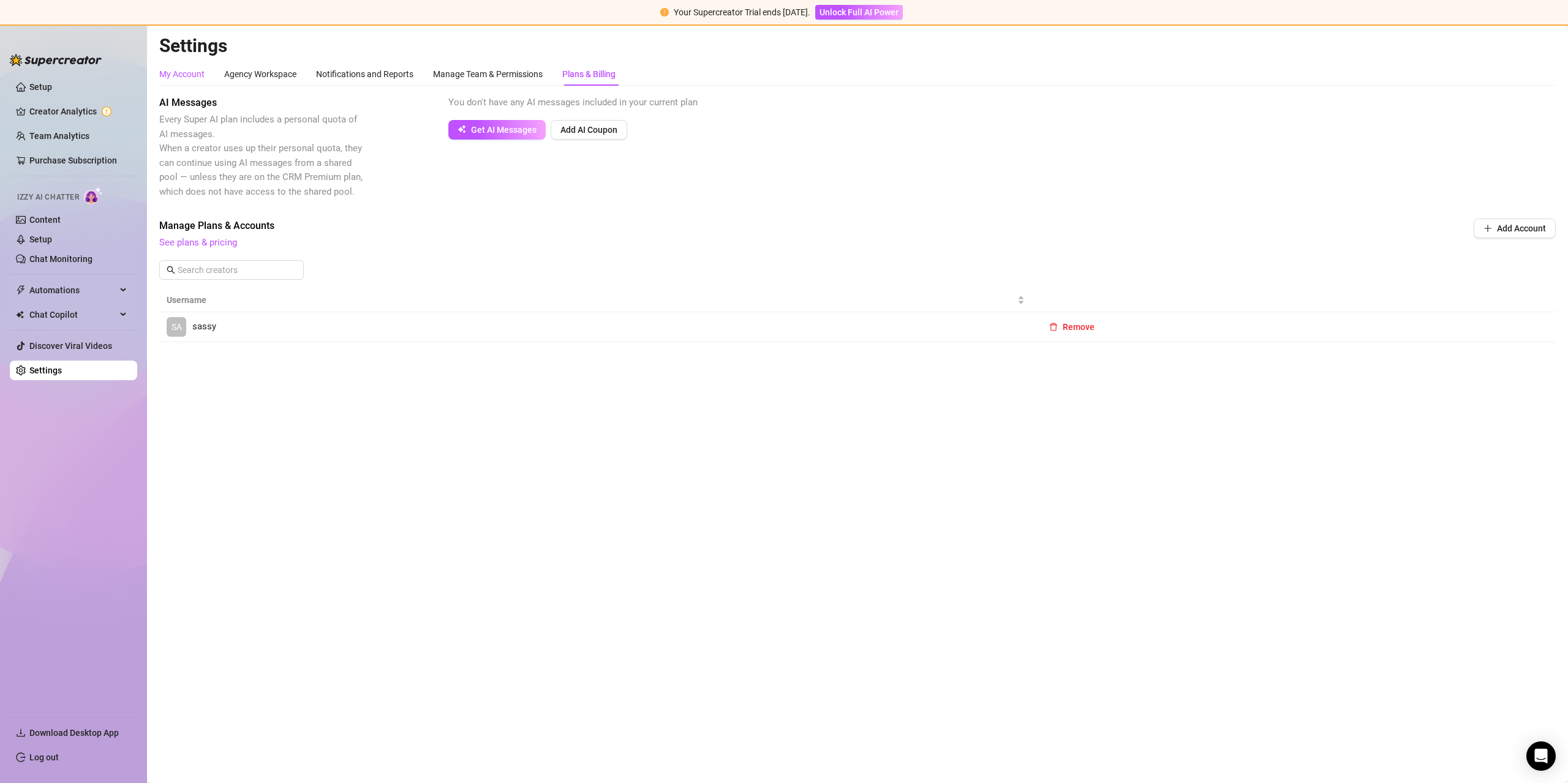
click at [174, 71] on div "My Account" at bounding box center [182, 73] width 45 height 13
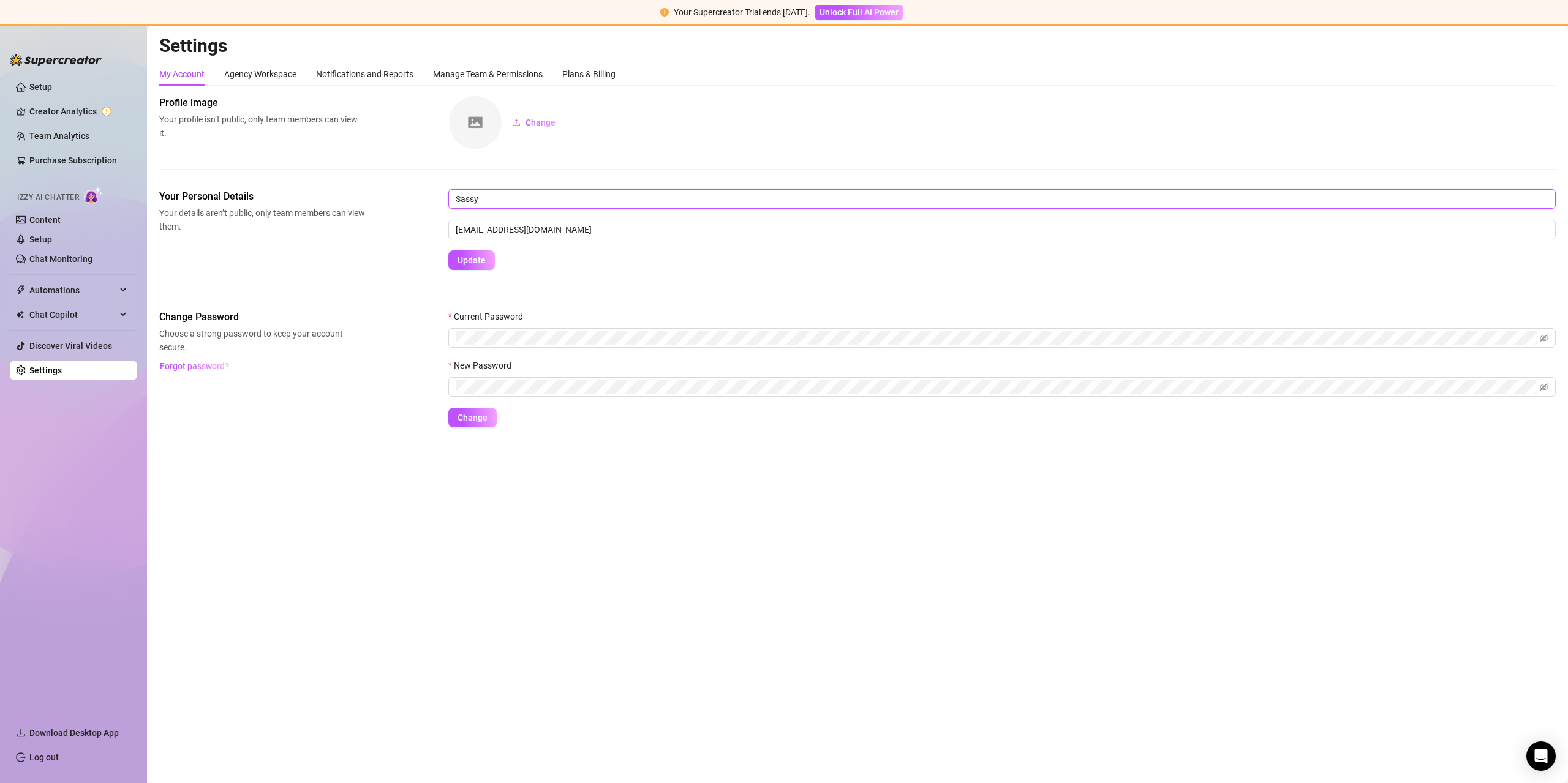
drag, startPoint x: 491, startPoint y: 194, endPoint x: 396, endPoint y: 193, distance: 95.0
click at [401, 195] on div "Your Personal Details Your details aren’t public, only team members can view th…" at bounding box center [857, 229] width 1396 height 81
type input "[PERSON_NAME]"
click at [461, 424] on button "Change" at bounding box center [473, 417] width 49 height 20
click at [61, 218] on link "Content" at bounding box center [45, 219] width 31 height 10
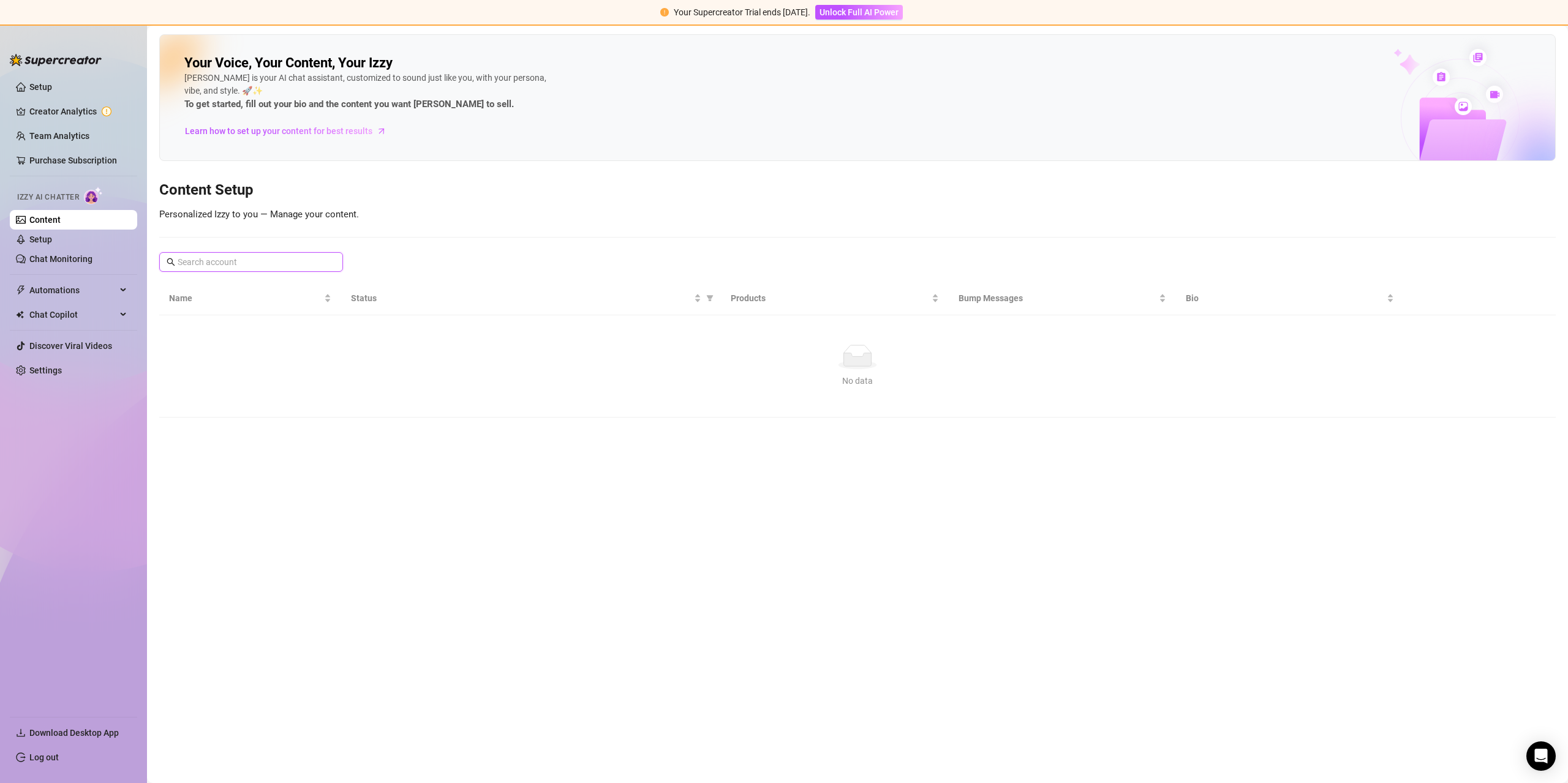
click at [213, 262] on input "text" at bounding box center [252, 261] width 148 height 13
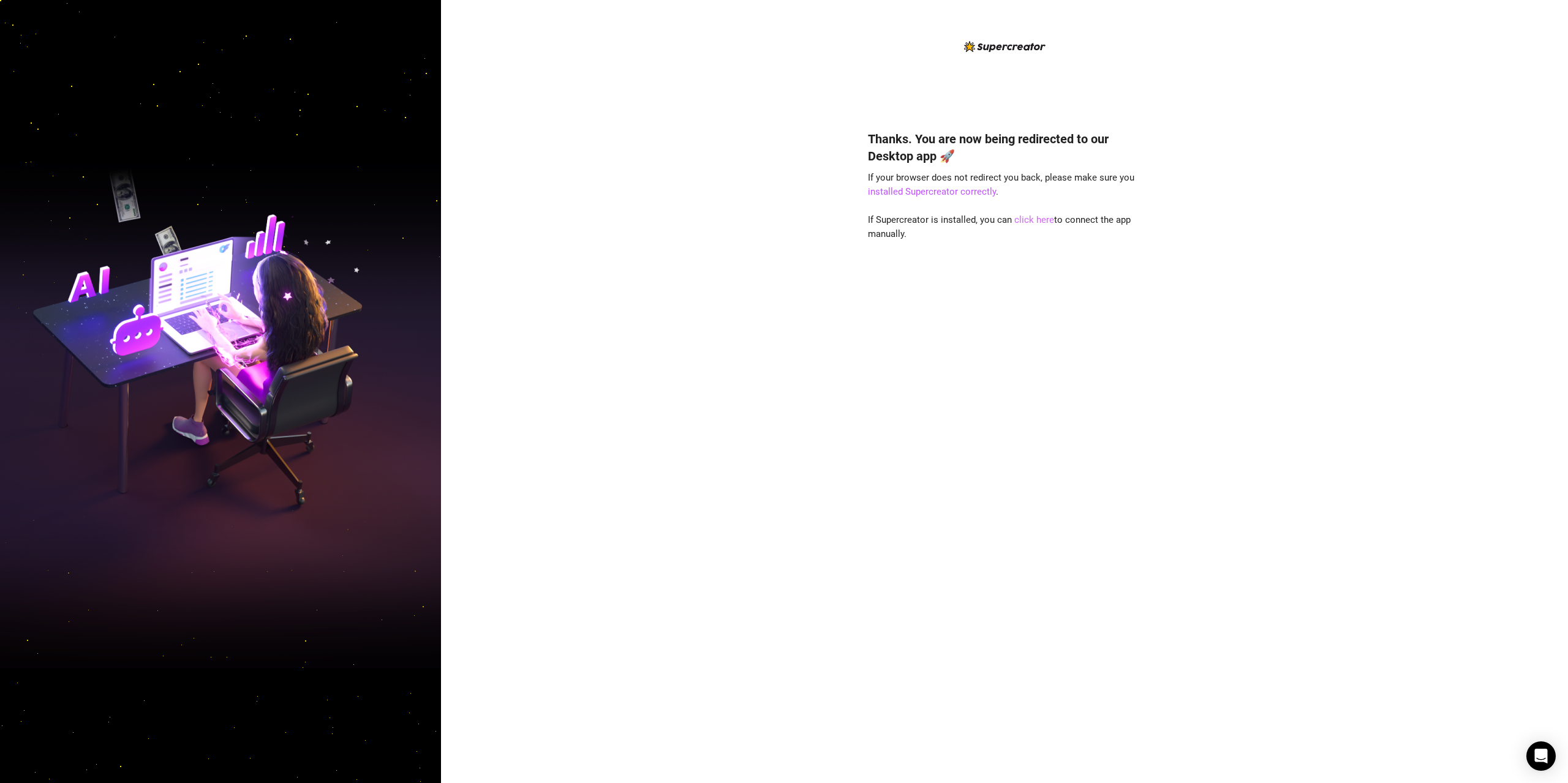
click at [1031, 219] on link "click here" at bounding box center [1034, 219] width 40 height 11
